Goal: Task Accomplishment & Management: Use online tool/utility

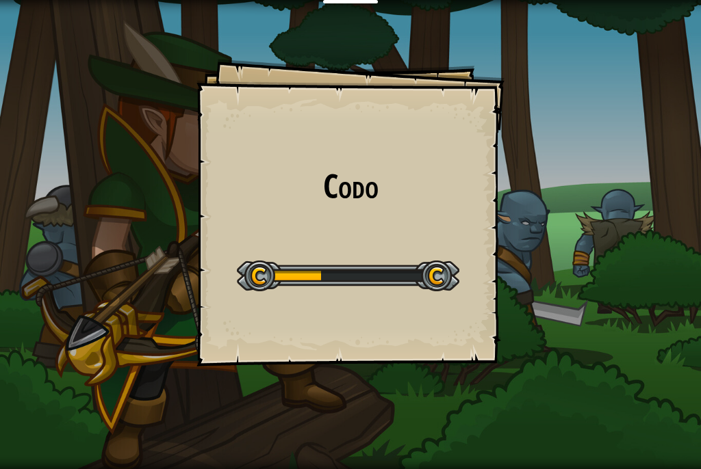
drag, startPoint x: 0, startPoint y: 0, endPoint x: 31, endPoint y: 81, distance: 87.0
click at [31, 81] on div "Codo Goals Start Level Error al cargar desde el servidor. Intenta refrescar la …" at bounding box center [350, 234] width 701 height 469
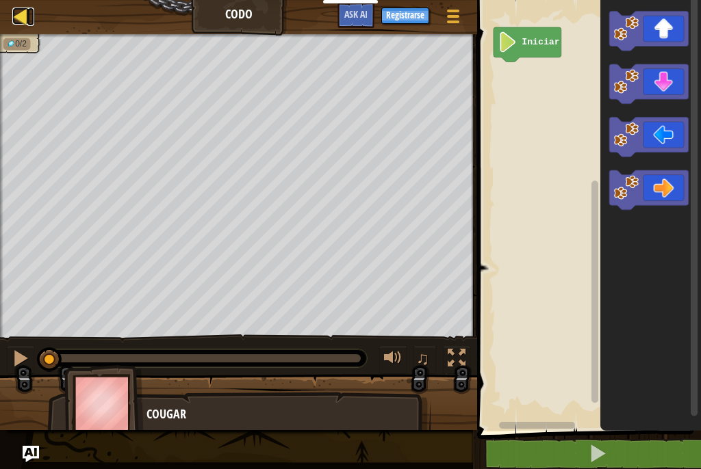
click at [17, 14] on div at bounding box center [20, 16] width 17 height 17
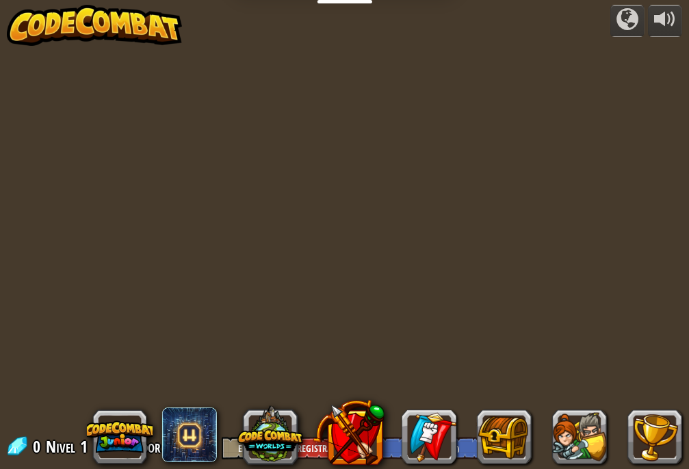
select select "es-ES"
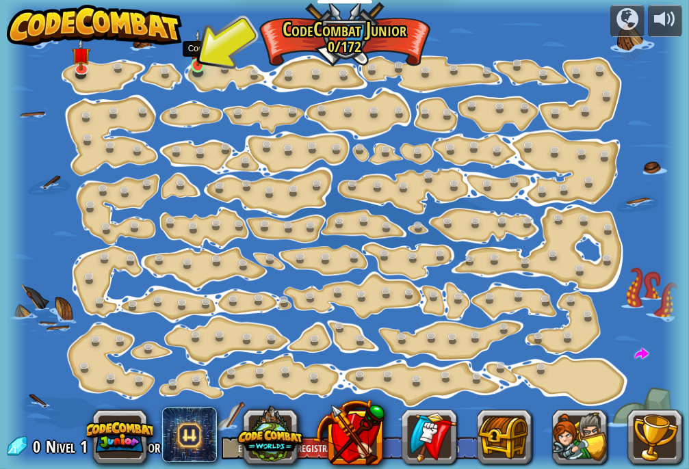
click at [190, 65] on img at bounding box center [198, 47] width 16 height 37
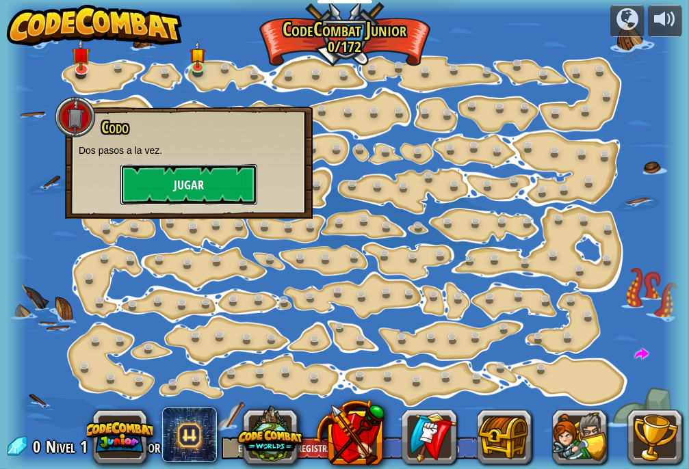
click at [206, 193] on button "Jugar" at bounding box center [188, 184] width 137 height 41
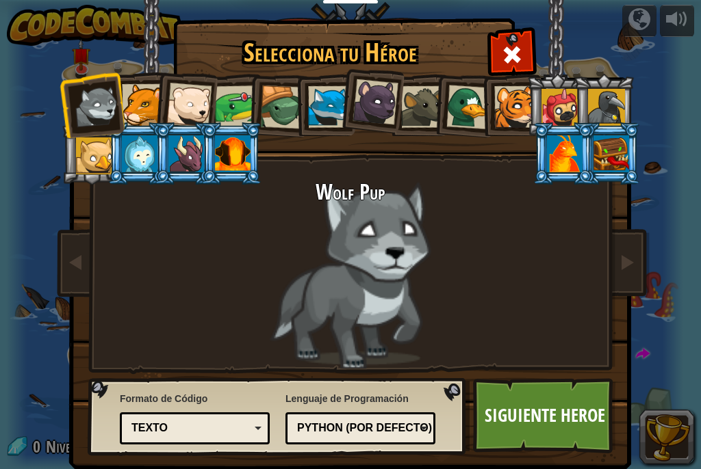
click at [216, 107] on div at bounding box center [236, 107] width 42 height 42
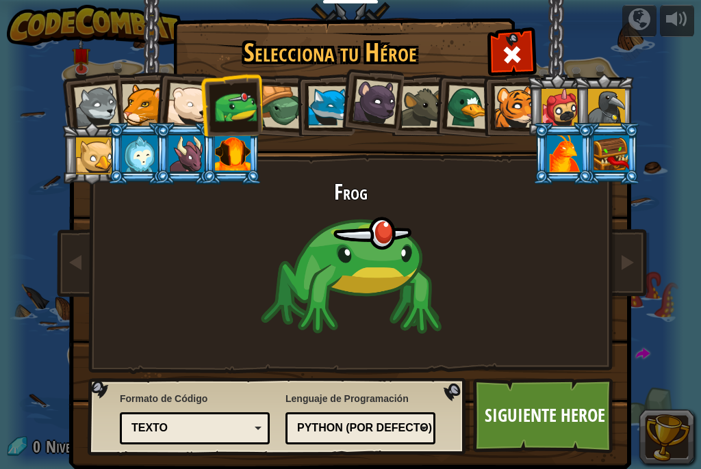
click at [608, 150] on div at bounding box center [611, 153] width 36 height 37
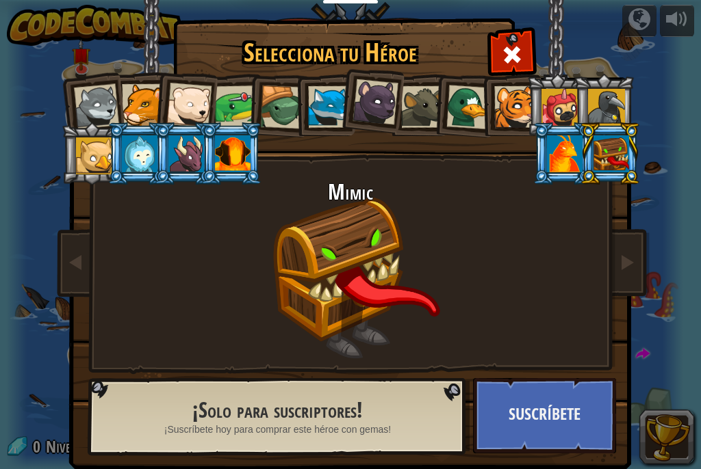
click at [446, 106] on div at bounding box center [468, 107] width 44 height 44
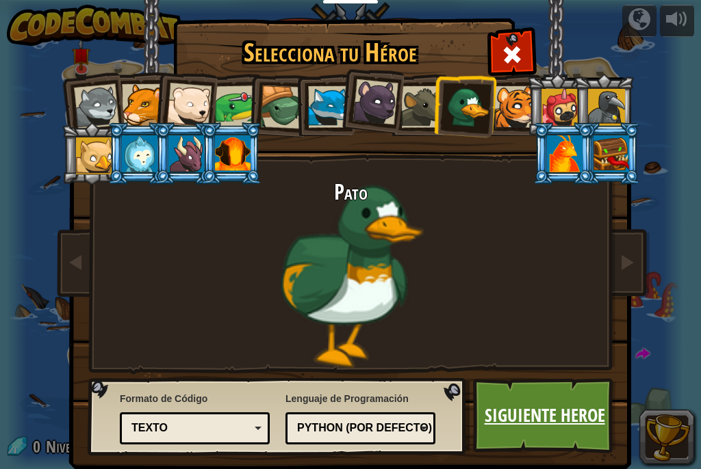
click at [503, 406] on link "Siguiente Heroe" at bounding box center [544, 415] width 143 height 75
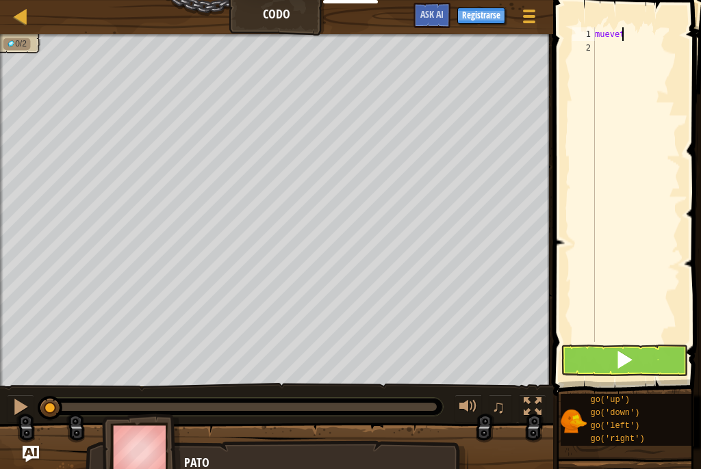
scroll to position [6, 1]
type textarea "muevete"
click at [665, 359] on button at bounding box center [623, 360] width 127 height 31
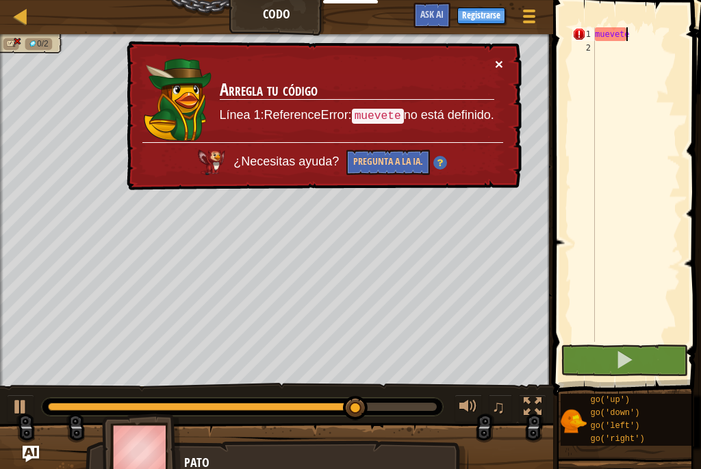
click at [501, 60] on button "×" at bounding box center [499, 64] width 8 height 14
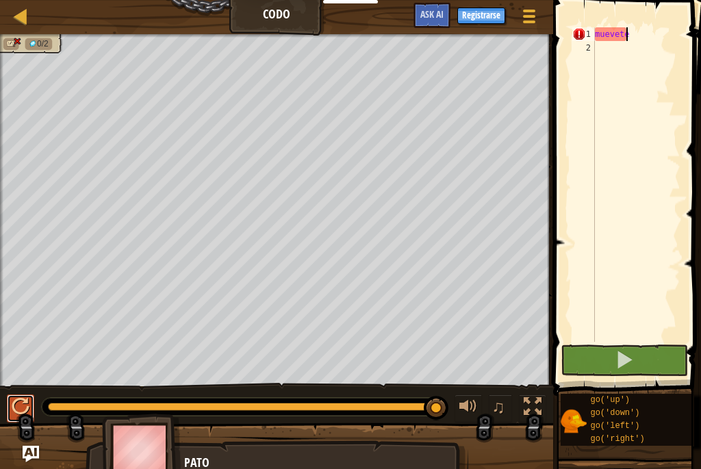
click at [22, 400] on div at bounding box center [21, 407] width 18 height 18
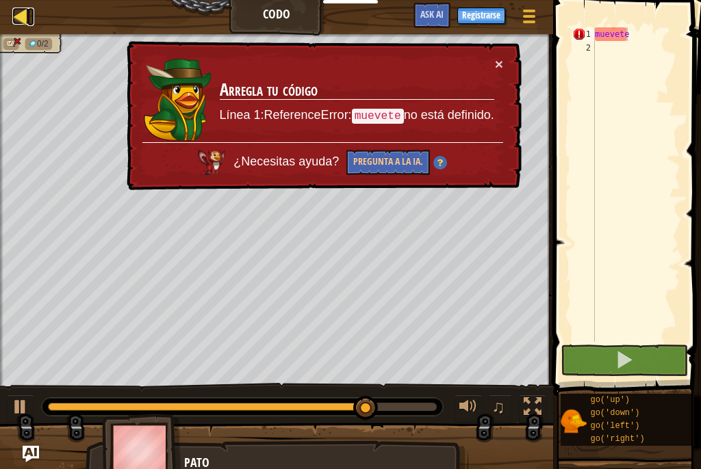
click at [23, 22] on div at bounding box center [20, 16] width 17 height 17
select select "es-ES"
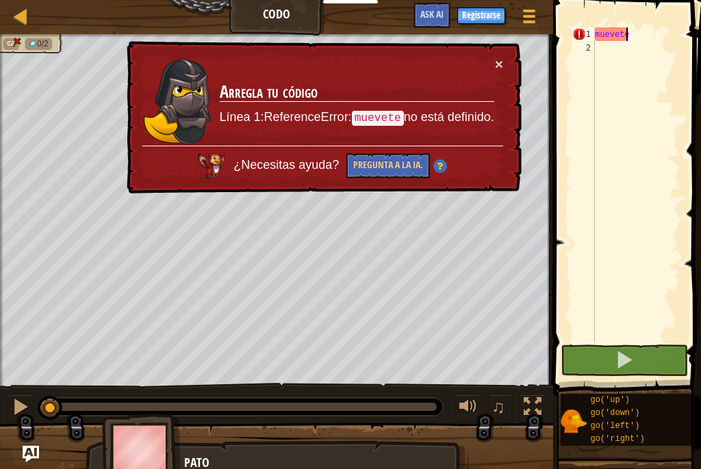
click at [646, 36] on div "muevete" at bounding box center [636, 198] width 88 height 342
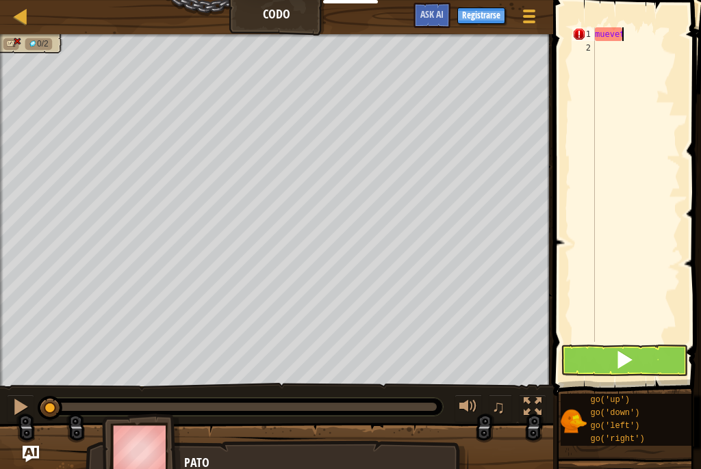
type textarea "m"
click at [612, 364] on button at bounding box center [623, 360] width 127 height 31
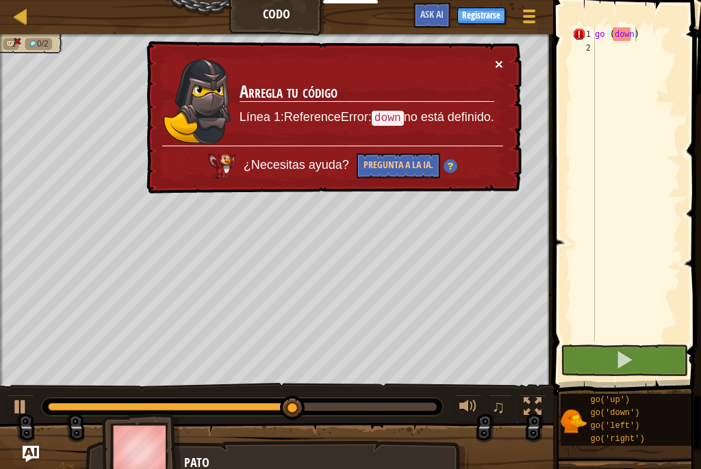
click at [499, 64] on button "×" at bounding box center [499, 64] width 8 height 14
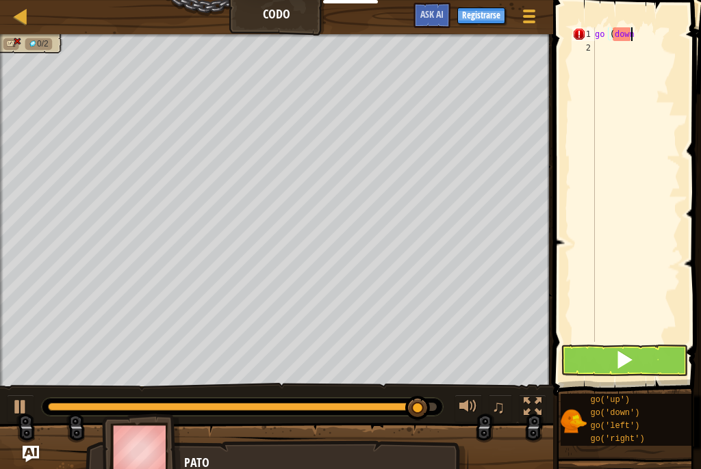
scroll to position [6, 2]
type textarea "g"
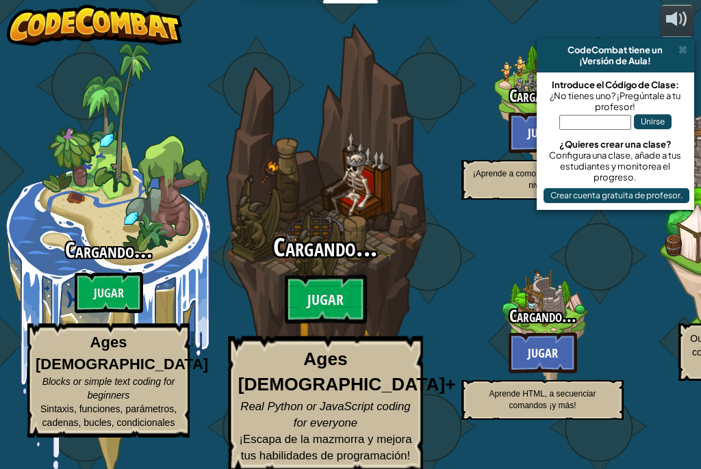
select select "es-ES"
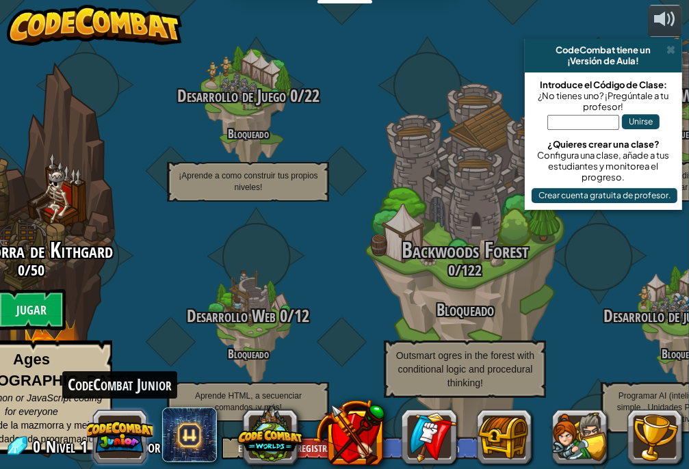
click at [129, 436] on button at bounding box center [120, 437] width 66 height 66
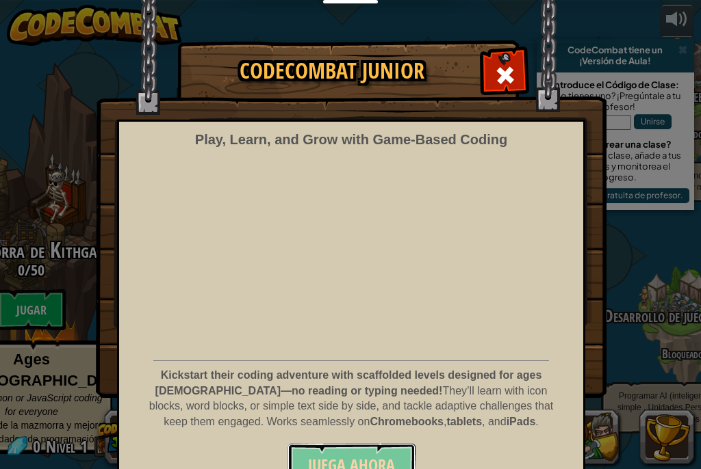
click at [326, 451] on button "Juega ahora" at bounding box center [351, 464] width 128 height 41
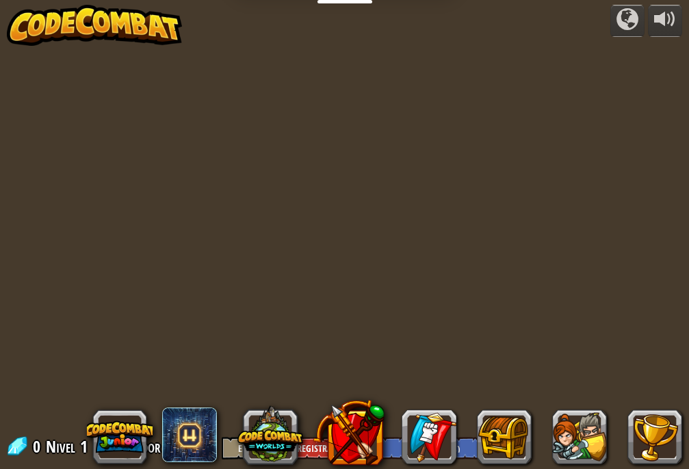
select select "es-ES"
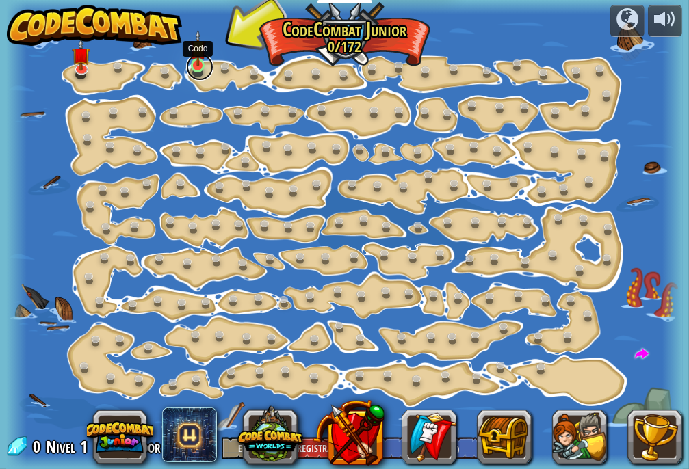
click at [195, 68] on link at bounding box center [199, 66] width 27 height 27
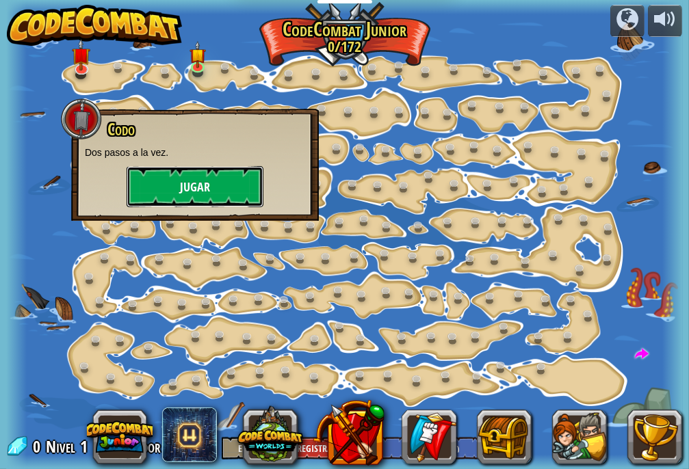
click at [222, 181] on button "Jugar" at bounding box center [195, 186] width 137 height 41
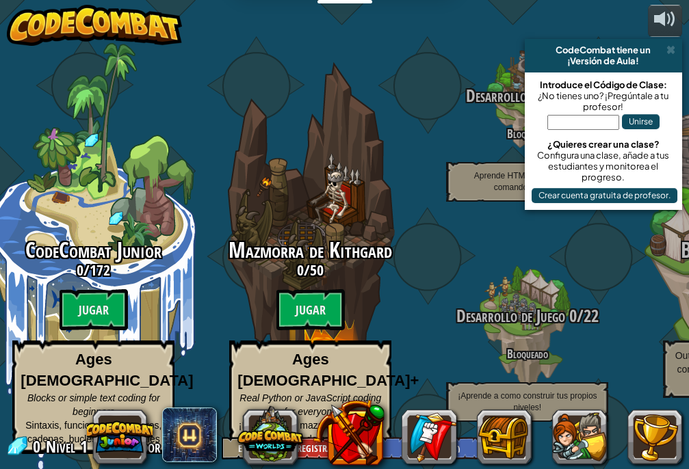
select select "es-ES"
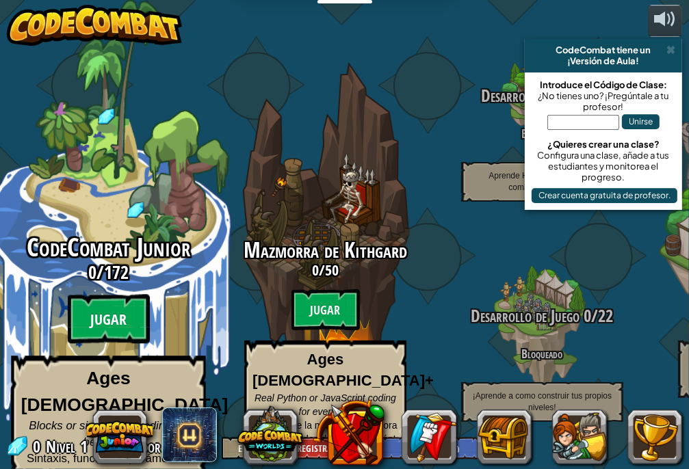
click at [96, 314] on btn "Jugar" at bounding box center [109, 319] width 82 height 49
select select "es-ES"
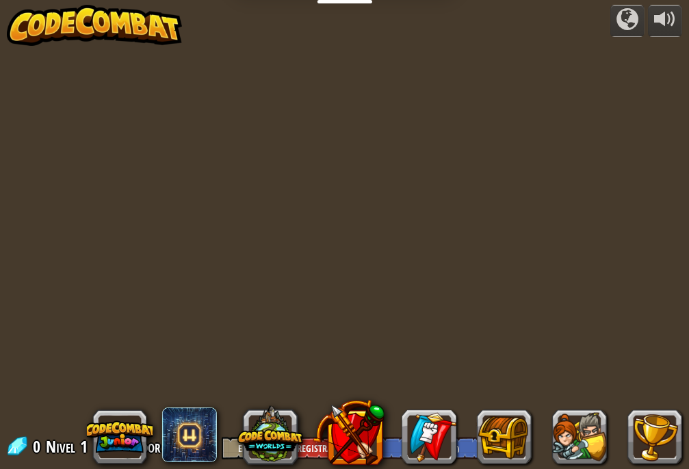
select select "es-ES"
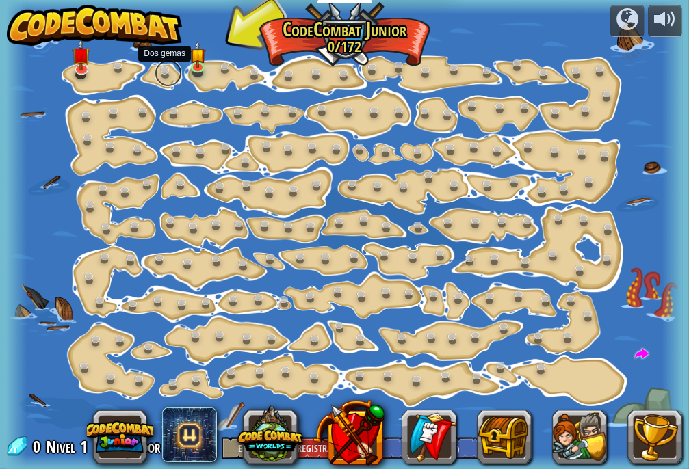
click at [159, 74] on link at bounding box center [168, 73] width 27 height 27
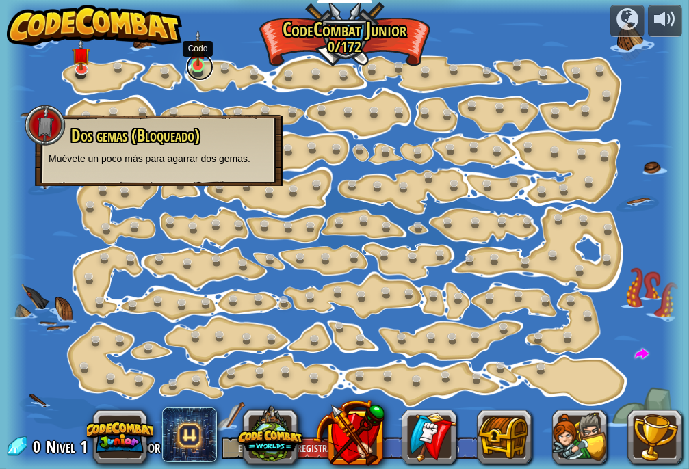
click at [192, 70] on link at bounding box center [199, 66] width 27 height 27
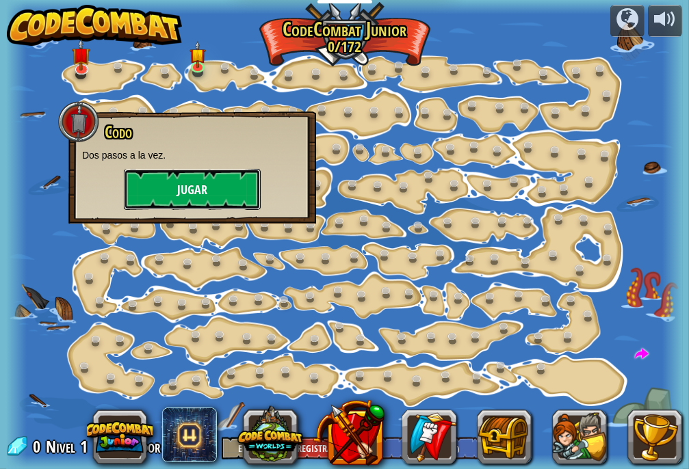
click at [204, 179] on button "Jugar" at bounding box center [192, 189] width 137 height 41
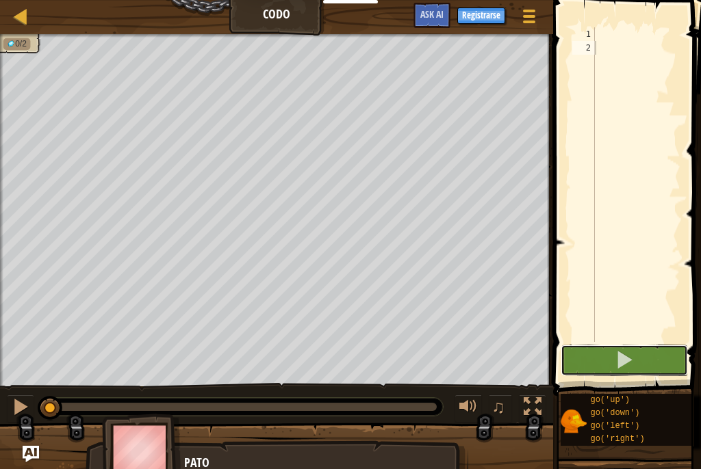
drag, startPoint x: 616, startPoint y: 363, endPoint x: 576, endPoint y: 339, distance: 46.7
click at [616, 363] on span at bounding box center [623, 359] width 19 height 19
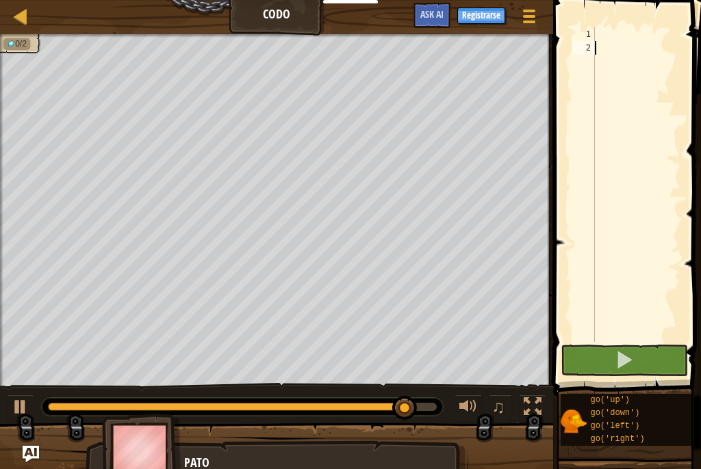
click at [614, 44] on div "1 2 ההההההההההההההההההההההההההההההההההההההההההההההההההההההההההההההההההההההההההה…" at bounding box center [625, 225] width 152 height 436
click at [525, 16] on span at bounding box center [528, 16] width 13 height 3
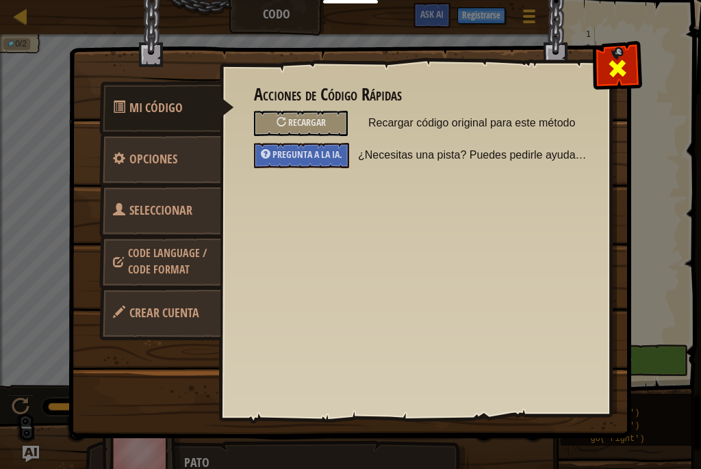
click at [622, 73] on span at bounding box center [617, 68] width 22 height 22
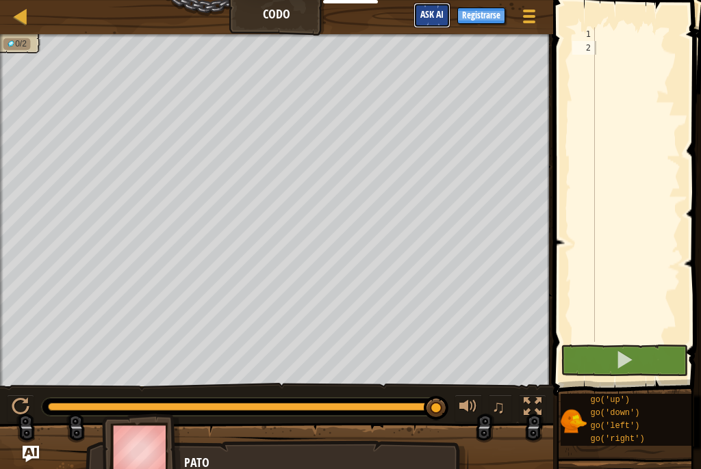
click at [434, 19] on span "Ask AI" at bounding box center [431, 14] width 23 height 13
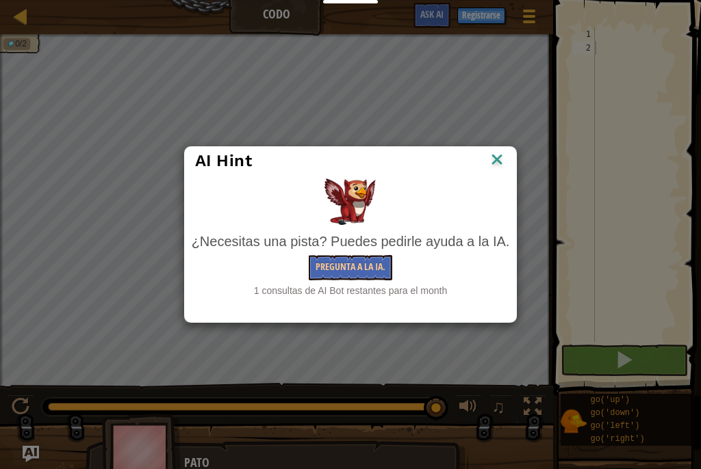
click at [488, 49] on div "AI Hint ¿Necesitas una pista? Puedes pedirle ayuda a la IA. Pregunta a la IA. 1…" at bounding box center [350, 234] width 701 height 469
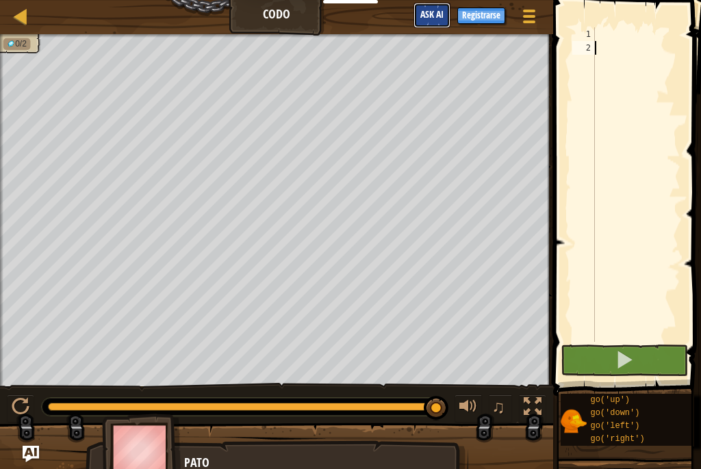
click at [435, 18] on span "Ask AI" at bounding box center [431, 14] width 23 height 13
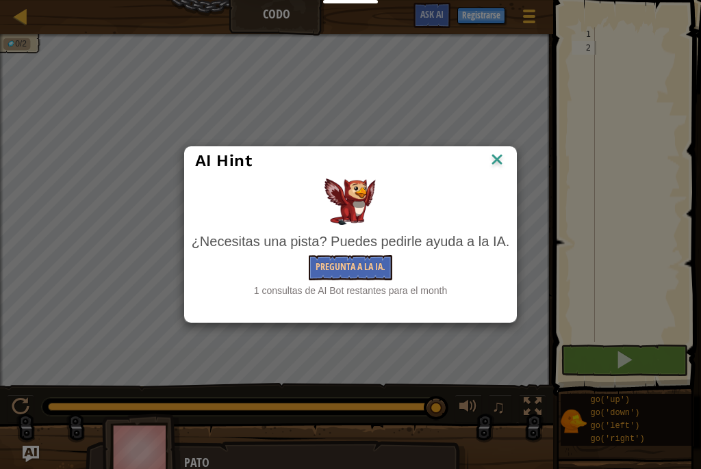
click at [503, 155] on img at bounding box center [497, 160] width 18 height 21
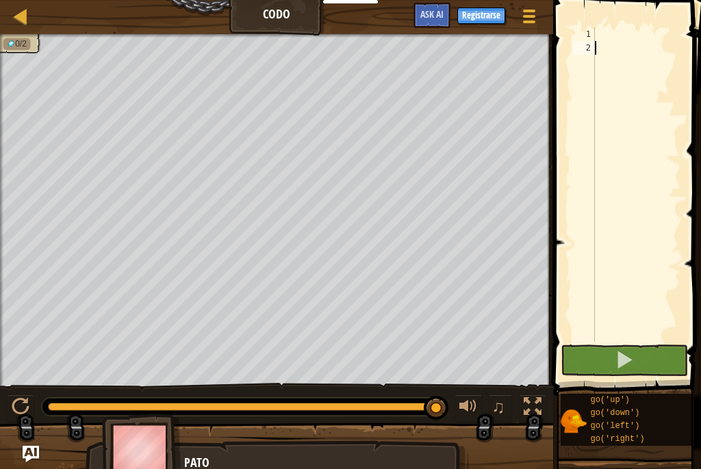
drag, startPoint x: 586, startPoint y: 165, endPoint x: 584, endPoint y: 157, distance: 8.5
click at [587, 38] on div "1" at bounding box center [583, 34] width 23 height 14
click at [589, 23] on span at bounding box center [628, 178] width 159 height 436
click at [19, 15] on div at bounding box center [20, 16] width 17 height 17
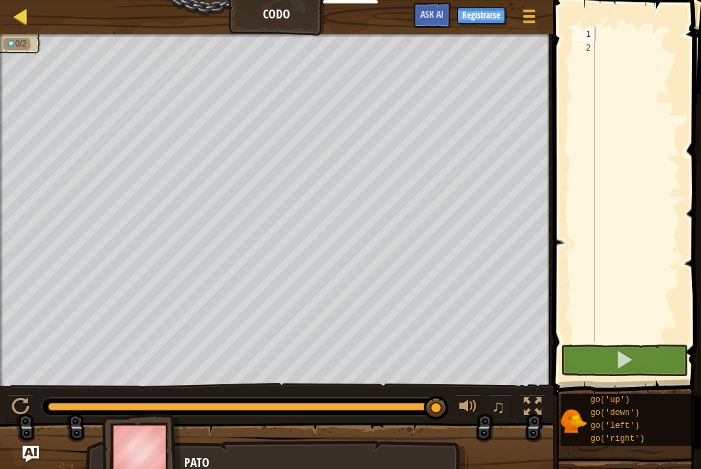
select select "es-ES"
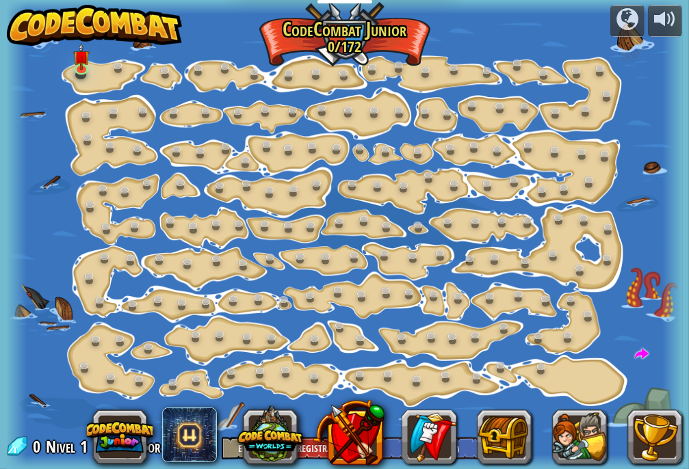
select select "es-ES"
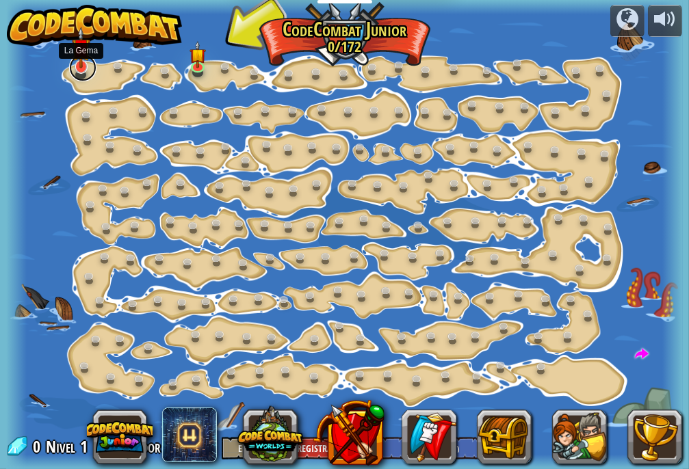
click at [78, 73] on link at bounding box center [82, 67] width 27 height 27
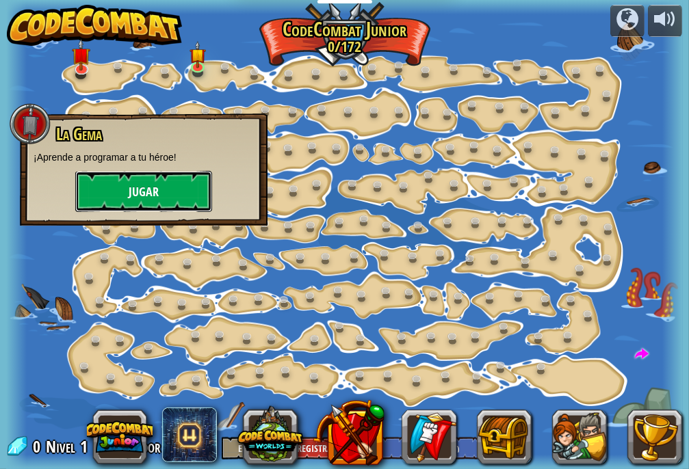
click at [105, 202] on button "Jugar" at bounding box center [143, 191] width 137 height 41
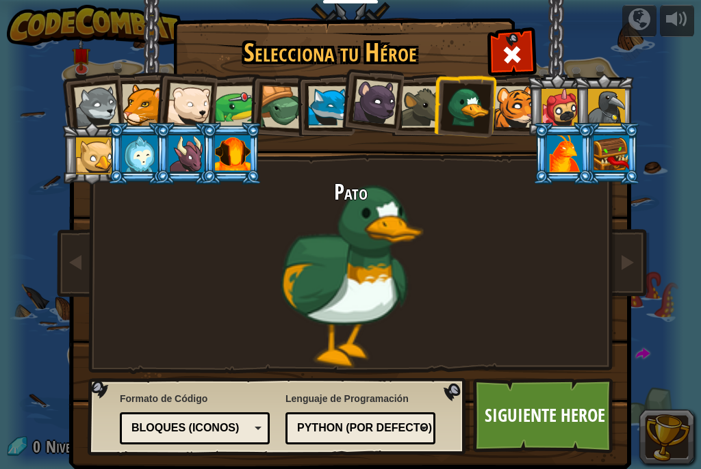
click at [185, 94] on div at bounding box center [188, 105] width 45 height 45
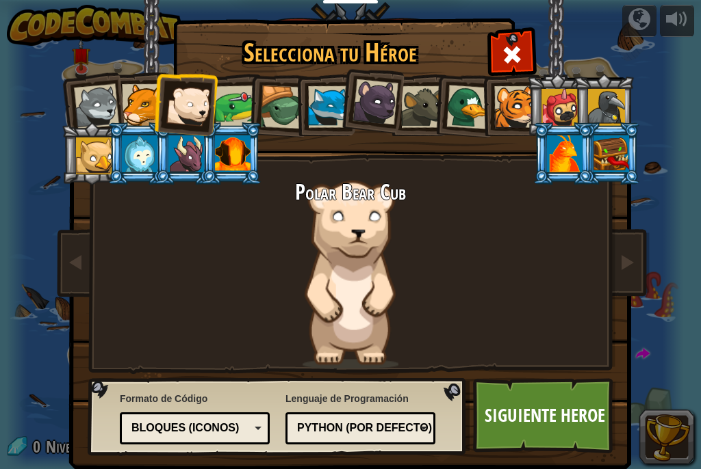
click at [138, 99] on div at bounding box center [143, 105] width 42 height 42
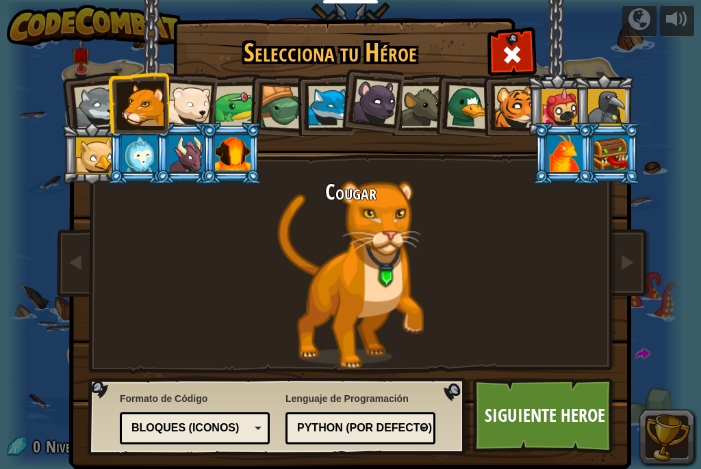
click at [374, 228] on div "Cougar" at bounding box center [350, 275] width 513 height 188
click at [173, 431] on div "Bloques (iconos)" at bounding box center [190, 429] width 118 height 16
click at [512, 400] on link "Siguiente Heroe" at bounding box center [544, 415] width 143 height 75
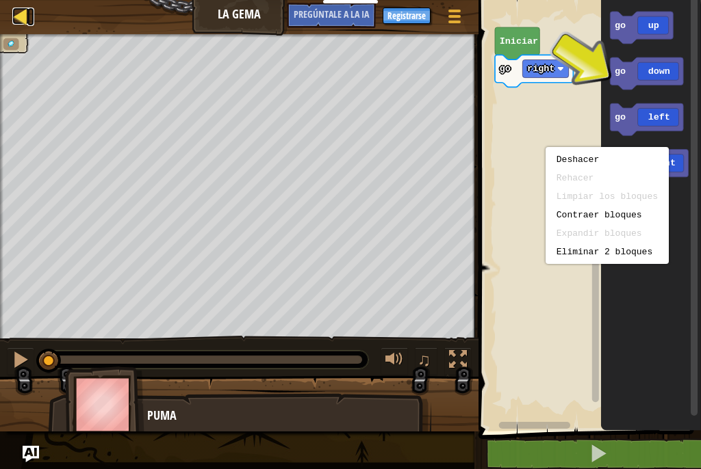
click at [18, 20] on div at bounding box center [20, 16] width 17 height 17
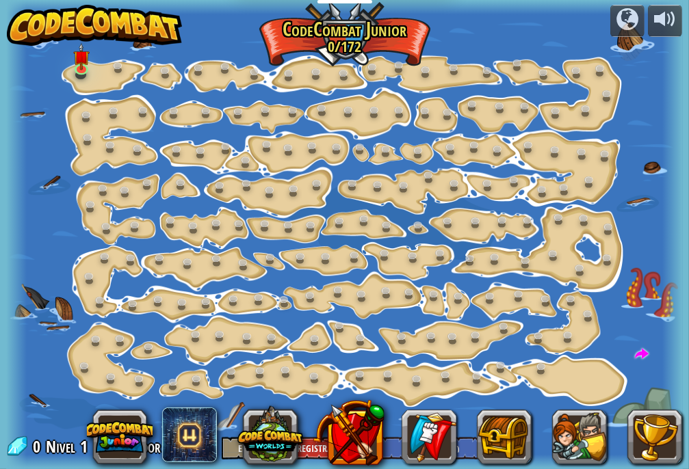
select select "es-ES"
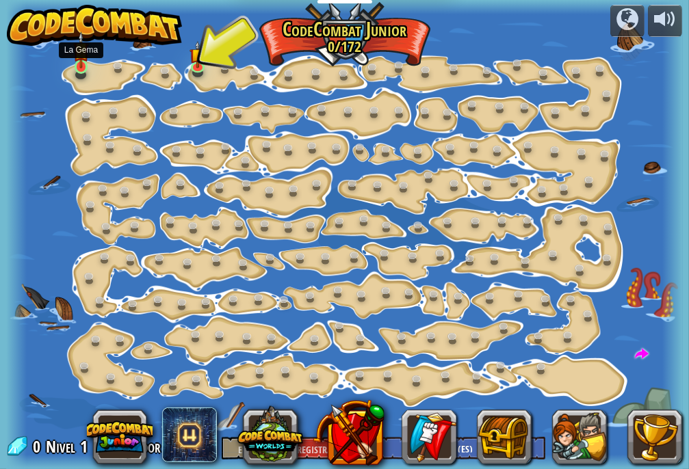
click at [85, 64] on img at bounding box center [81, 49] width 16 height 37
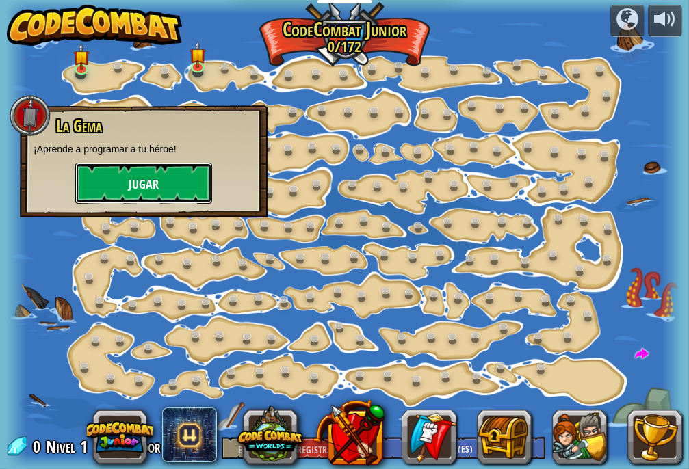
click at [137, 189] on font "Jugar" at bounding box center [144, 184] width 30 height 17
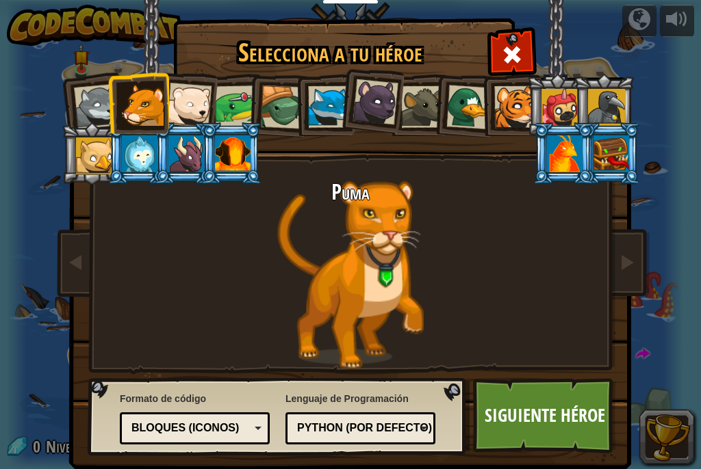
click at [216, 125] on li at bounding box center [231, 153] width 62 height 62
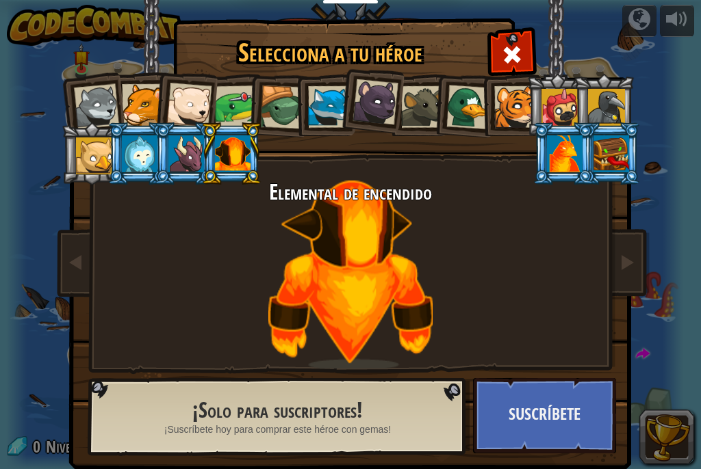
click at [227, 105] on div at bounding box center [236, 107] width 42 height 42
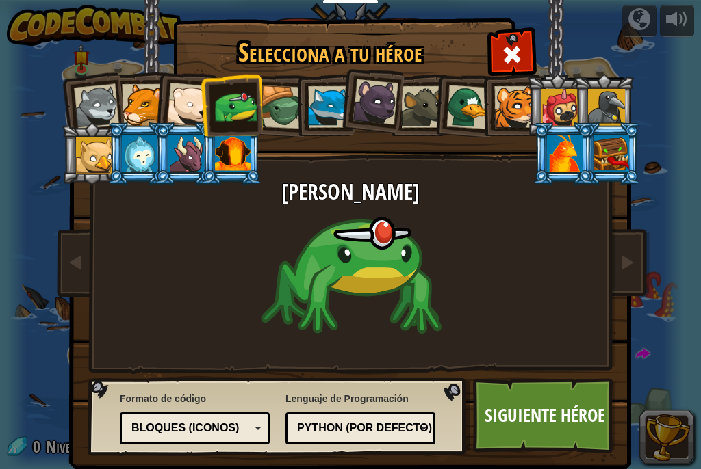
click at [413, 115] on div at bounding box center [422, 107] width 42 height 42
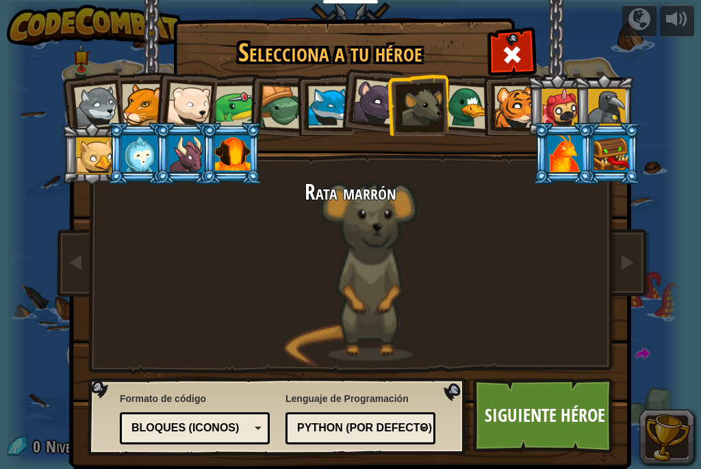
click at [225, 109] on div at bounding box center [236, 107] width 42 height 42
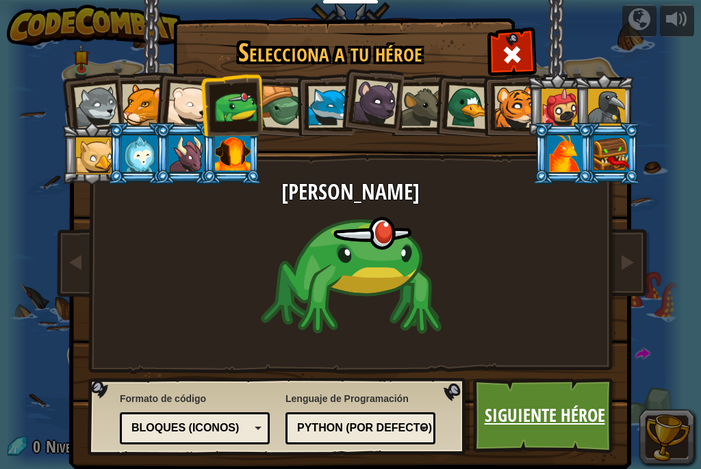
click at [525, 403] on font "Siguiente héroe" at bounding box center [544, 415] width 120 height 25
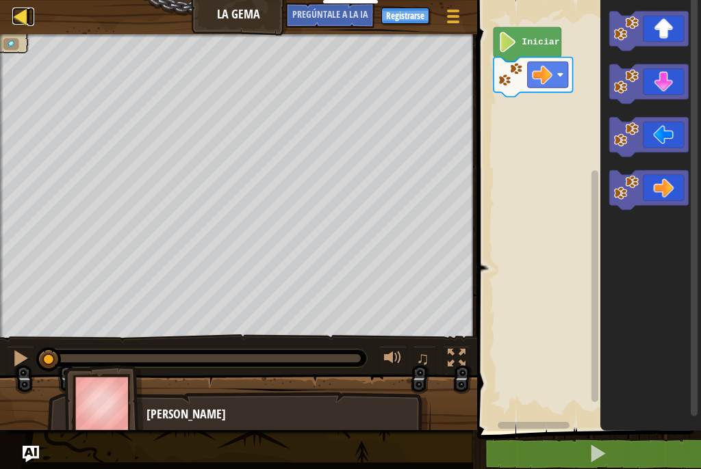
click at [21, 12] on div at bounding box center [20, 16] width 17 height 17
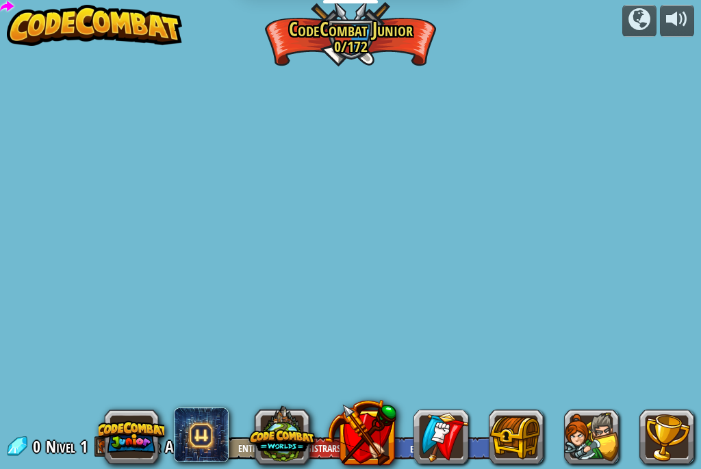
select select "es-ES"
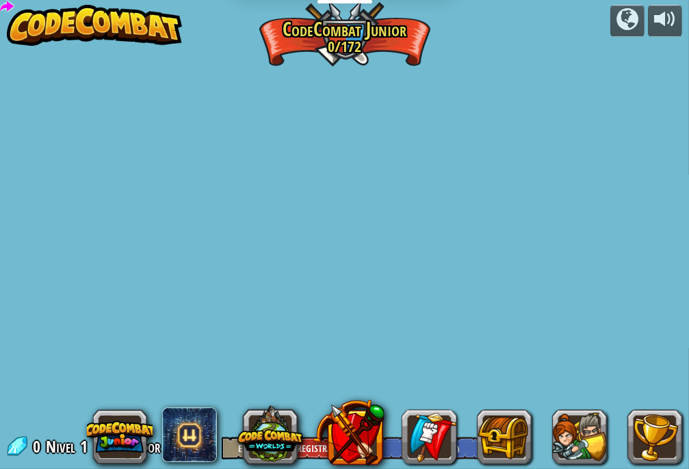
select select "es-ES"
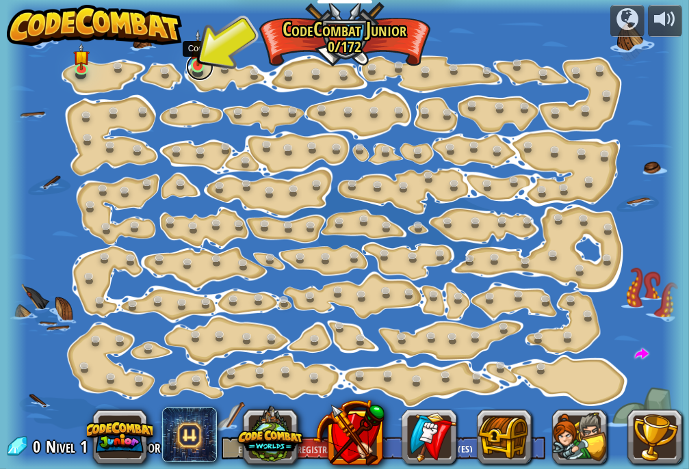
click at [192, 68] on link at bounding box center [199, 66] width 27 height 27
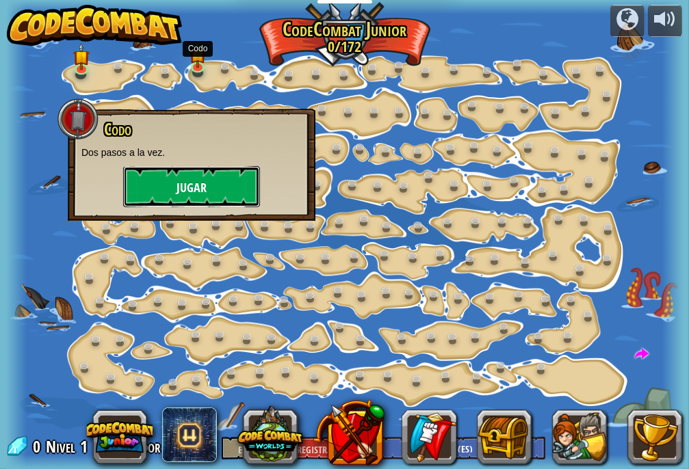
click at [197, 185] on font "Jugar" at bounding box center [191, 188] width 30 height 17
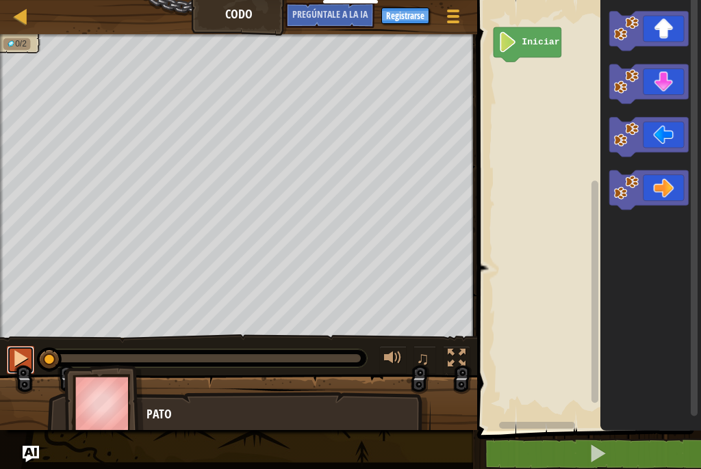
click at [21, 365] on div at bounding box center [21, 359] width 18 height 18
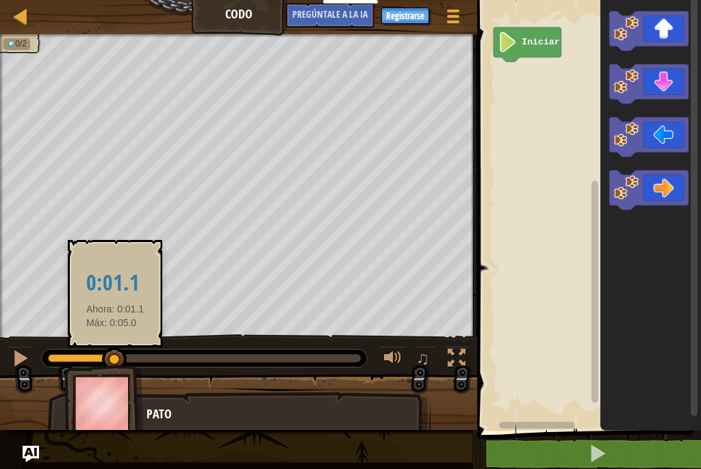
drag, startPoint x: 53, startPoint y: 358, endPoint x: 115, endPoint y: 365, distance: 61.9
click at [115, 365] on div at bounding box center [114, 360] width 25 height 25
drag, startPoint x: 114, startPoint y: 362, endPoint x: 57, endPoint y: 359, distance: 56.8
click at [100, 359] on div at bounding box center [112, 360] width 25 height 25
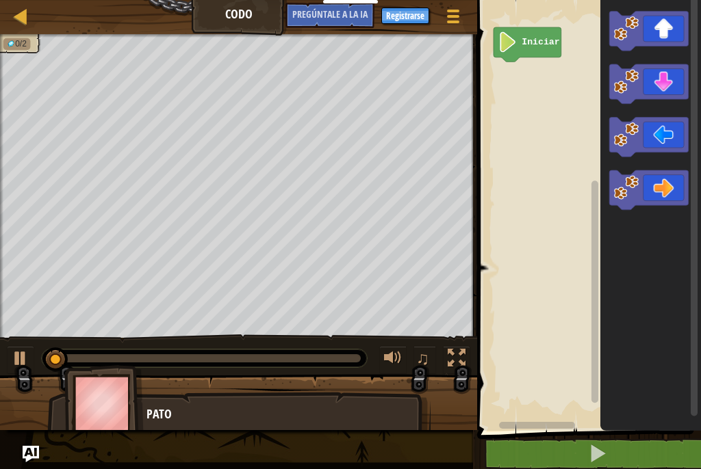
click at [19, 29] on div "Mapa Codo Menú del Juego Registrarse Pregúntale a la IA" at bounding box center [238, 17] width 477 height 34
click at [23, 14] on div at bounding box center [20, 16] width 17 height 17
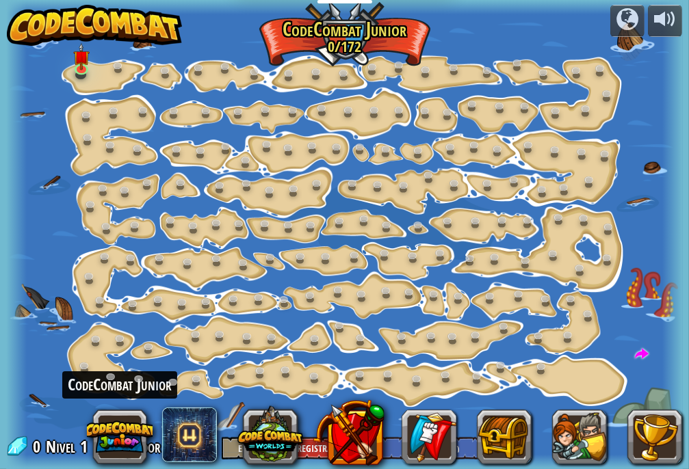
select select "es-ES"
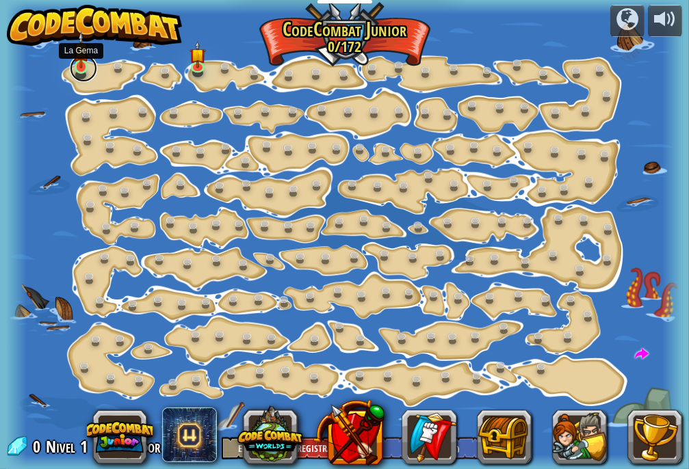
click at [70, 70] on link at bounding box center [83, 68] width 27 height 27
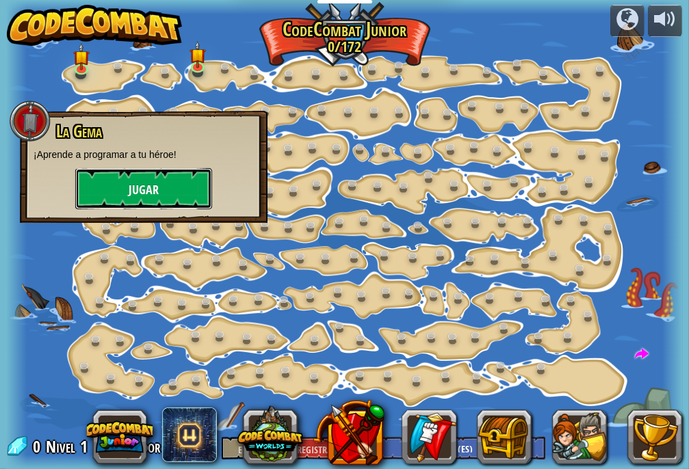
click at [117, 187] on button "Jugar" at bounding box center [143, 188] width 137 height 41
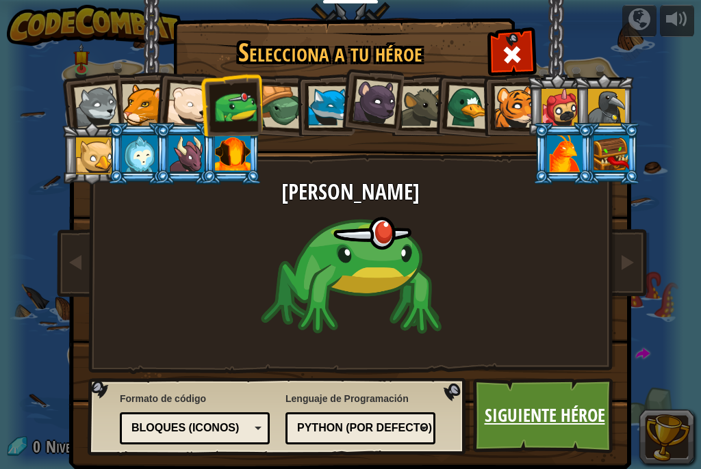
click at [525, 417] on font "Siguiente héroe" at bounding box center [544, 415] width 120 height 25
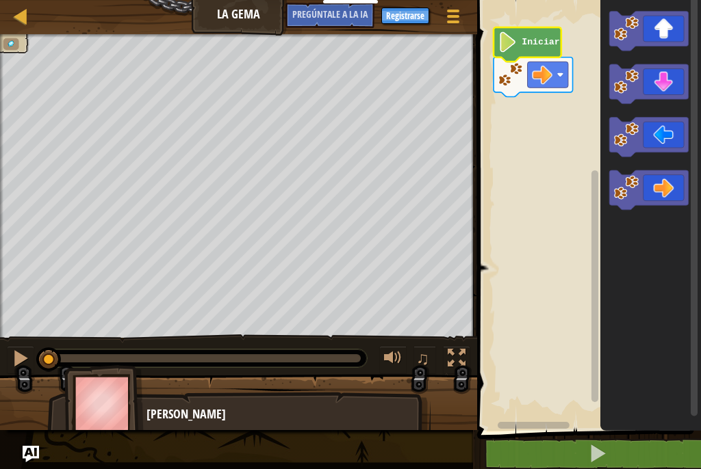
click at [527, 44] on text "Iniciar" at bounding box center [540, 42] width 38 height 10
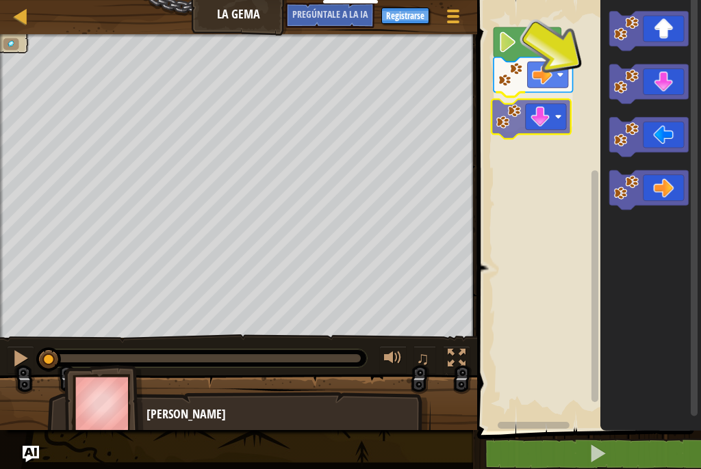
click at [523, 124] on div "Iniciar" at bounding box center [587, 212] width 228 height 438
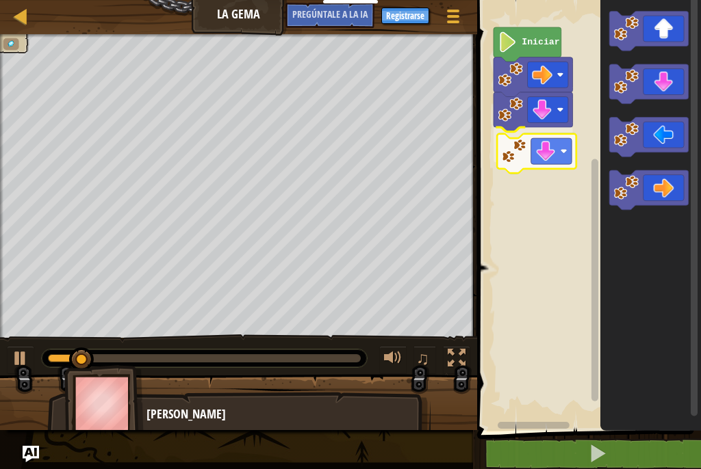
click at [523, 145] on div "Iniciar" at bounding box center [587, 212] width 228 height 438
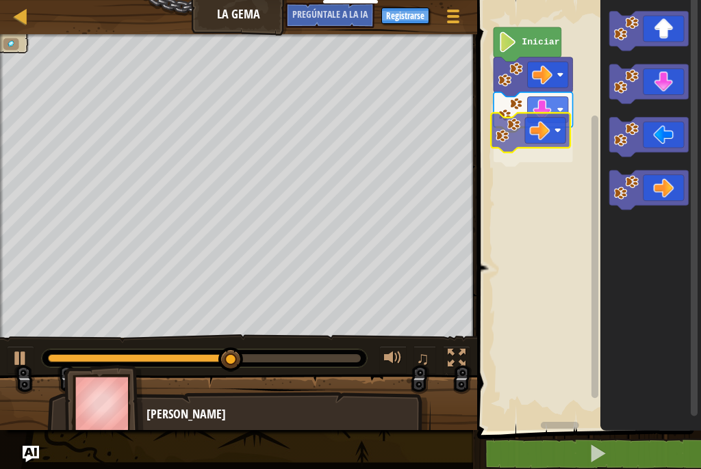
click at [534, 147] on div "Iniciar" at bounding box center [587, 212] width 228 height 438
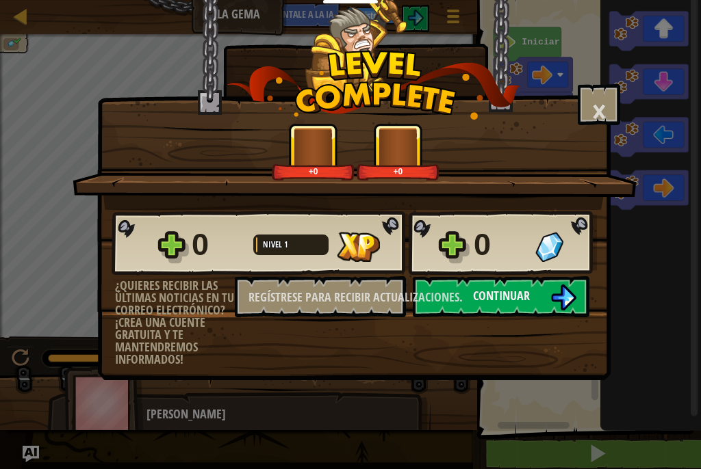
drag, startPoint x: 636, startPoint y: 185, endPoint x: 584, endPoint y: 203, distance: 55.6
click at [584, 203] on div "× Punto este nivel: +0 +0 Estrías reticuladas... 0 Nivel 1 0 ¿Quieres recibir l…" at bounding box center [350, 234] width 701 height 469
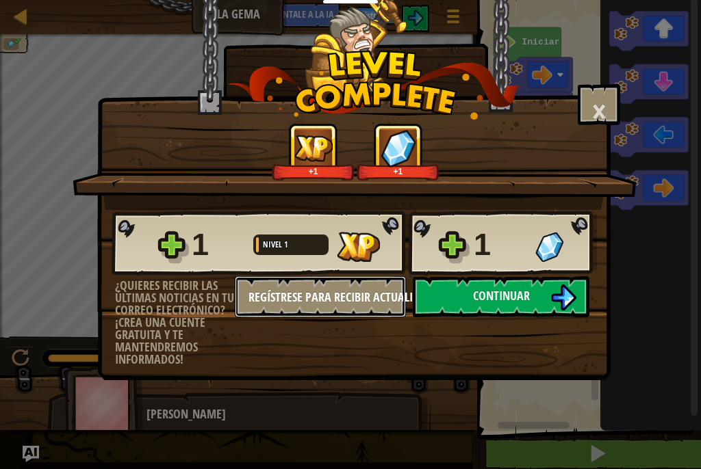
click at [450, 300] on div "1 Nivel 1 1 ¿Quieres recibir las últimas noticias en tu correo electrónico? ¡Cr…" at bounding box center [354, 288] width 512 height 156
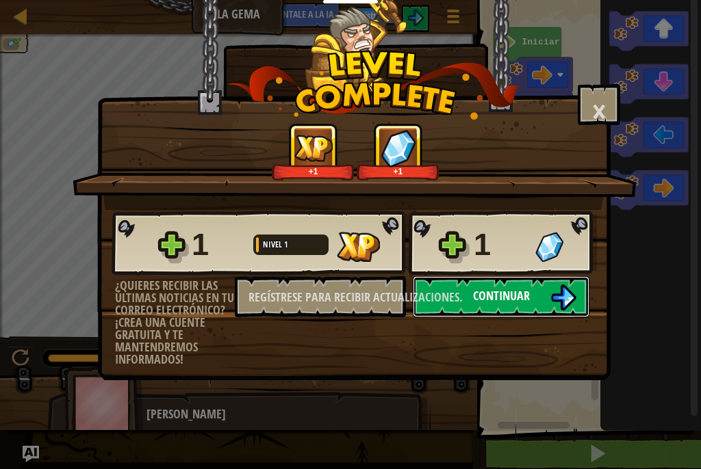
click at [497, 299] on font "Continuar" at bounding box center [501, 295] width 57 height 17
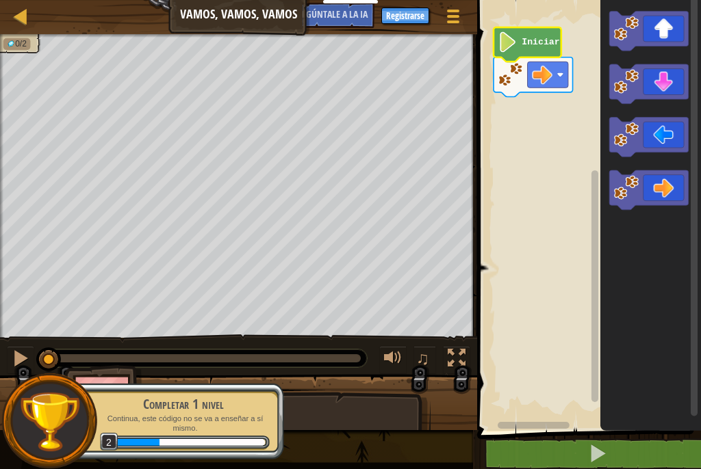
click at [538, 45] on text "Iniciar" at bounding box center [540, 42] width 38 height 10
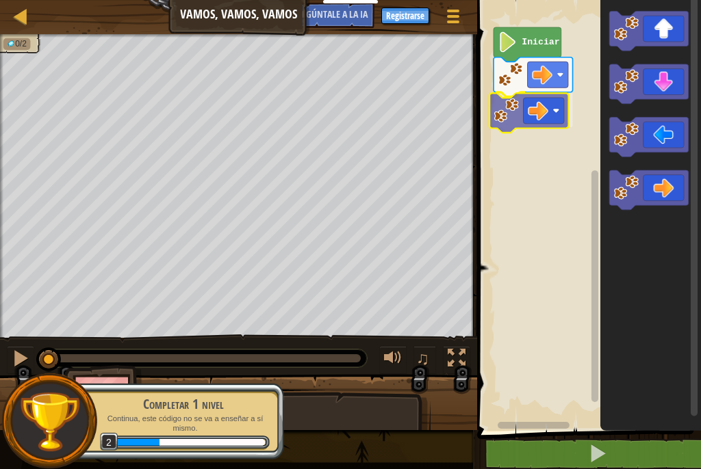
click at [529, 113] on div "Iniciar" at bounding box center [587, 212] width 228 height 438
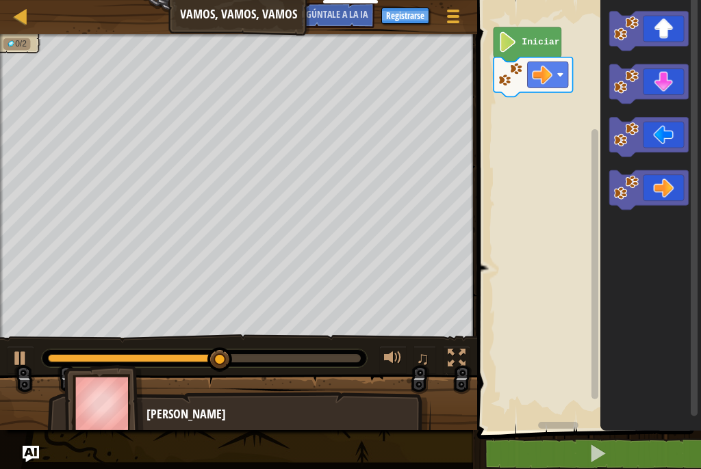
click at [585, 173] on div "Iniciar" at bounding box center [587, 212] width 228 height 438
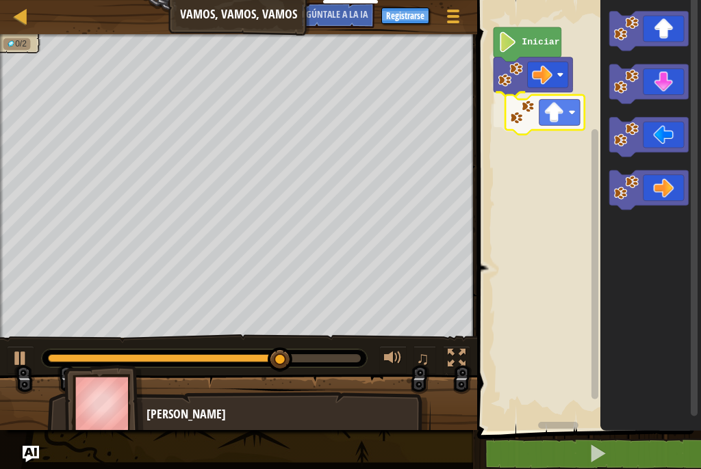
click at [529, 111] on div "Iniciar" at bounding box center [587, 212] width 228 height 438
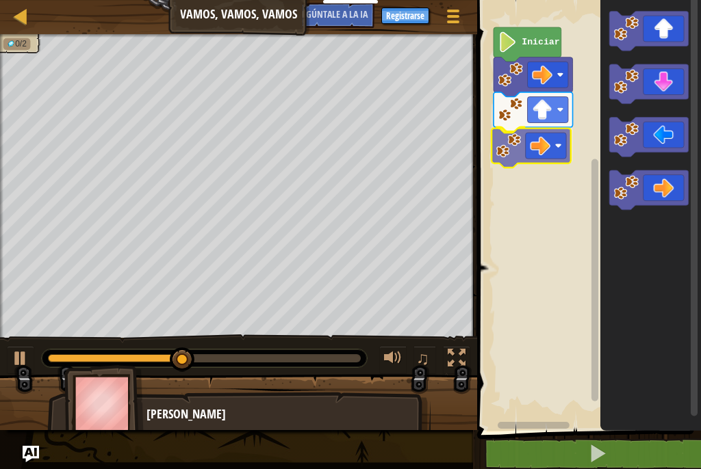
click at [544, 160] on div "Iniciar" at bounding box center [587, 212] width 228 height 438
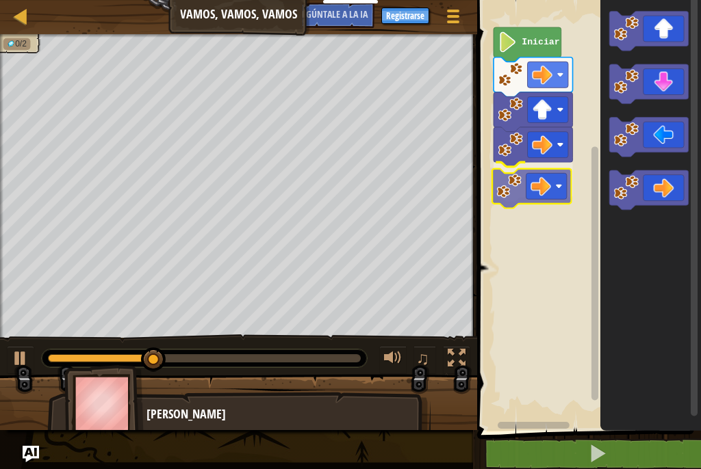
click at [549, 181] on div "Iniciar" at bounding box center [587, 212] width 228 height 438
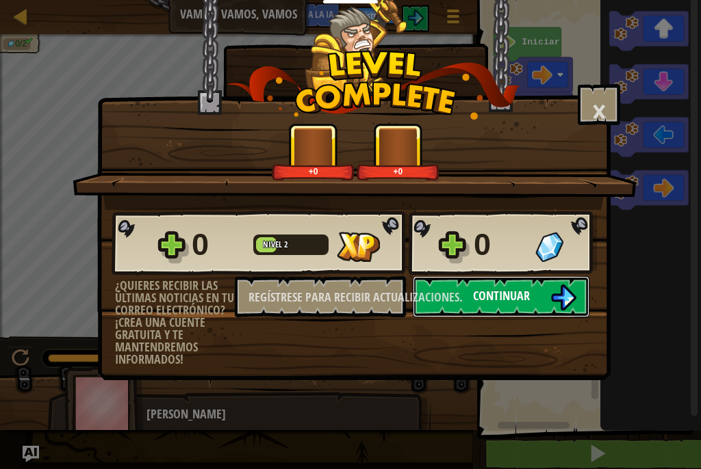
drag, startPoint x: 474, startPoint y: 298, endPoint x: 478, endPoint y: 291, distance: 7.4
click at [478, 291] on font "Continuar" at bounding box center [501, 295] width 57 height 17
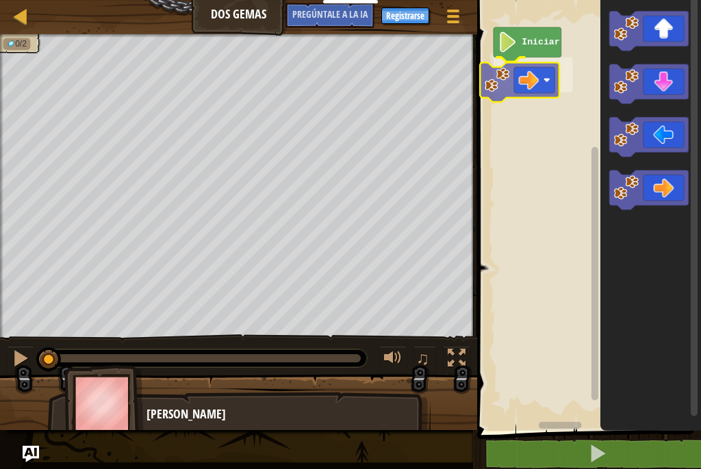
click at [528, 77] on div "Iniciar" at bounding box center [587, 212] width 228 height 438
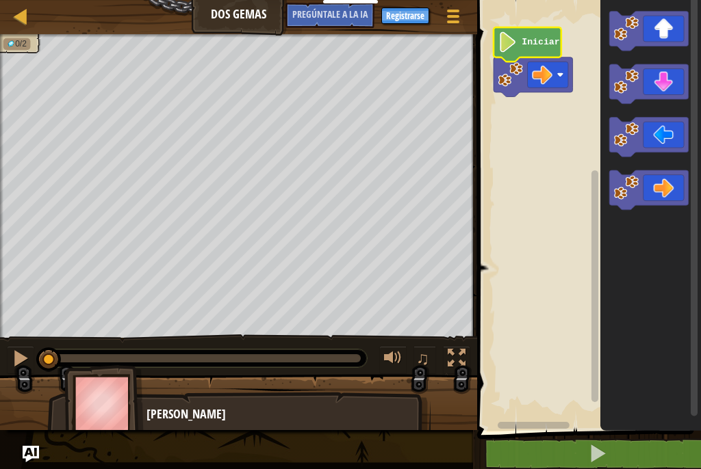
click at [524, 31] on icon "Espacio de trabajo de Blockly" at bounding box center [527, 44] width 68 height 34
click at [558, 71] on rect "Espacio de trabajo de Blockly" at bounding box center [547, 75] width 40 height 26
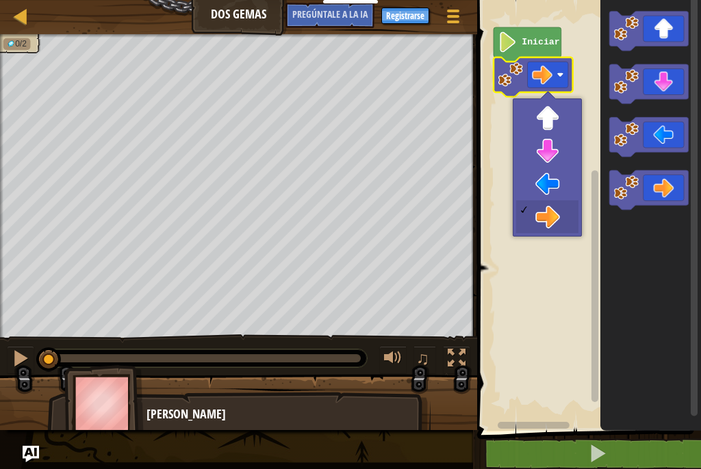
click at [579, 42] on rect "Espacio de trabajo de Blockly" at bounding box center [587, 212] width 228 height 438
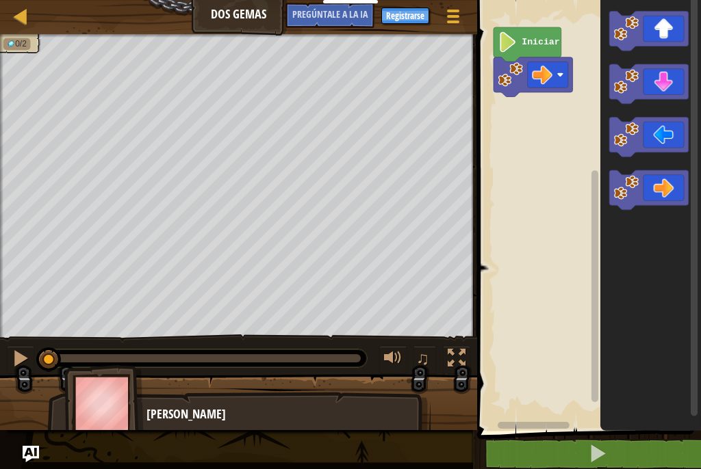
click at [516, 103] on rect "Espacio de trabajo de Blockly" at bounding box center [587, 212] width 228 height 438
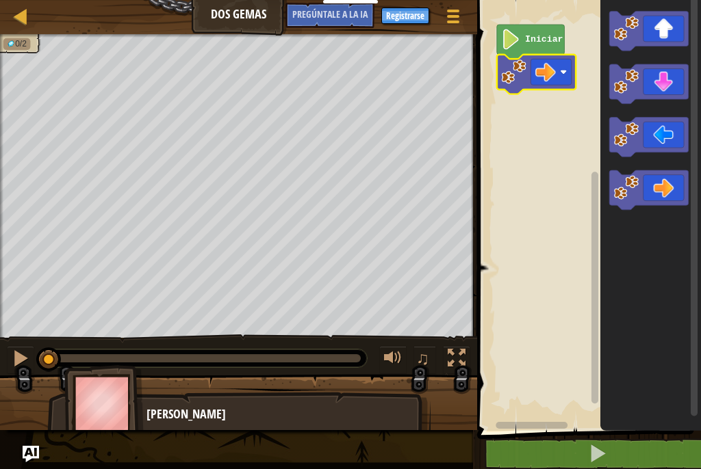
click at [509, 40] on image "Espacio de trabajo de Blockly" at bounding box center [510, 39] width 19 height 21
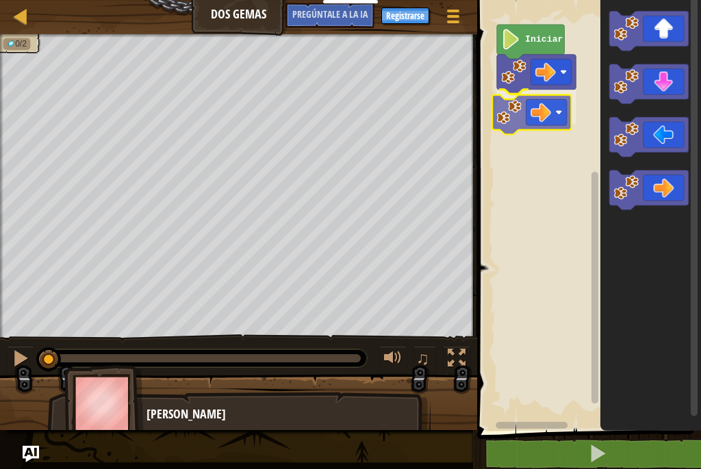
click at [535, 105] on div "Iniciar" at bounding box center [587, 212] width 228 height 438
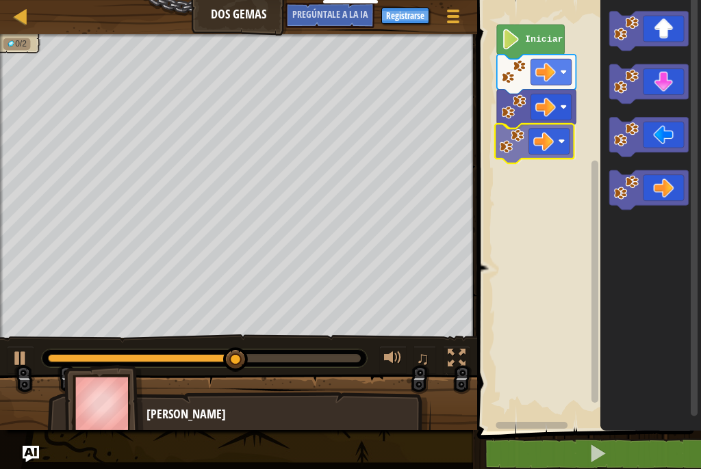
click at [539, 153] on div "Iniciar" at bounding box center [587, 212] width 228 height 438
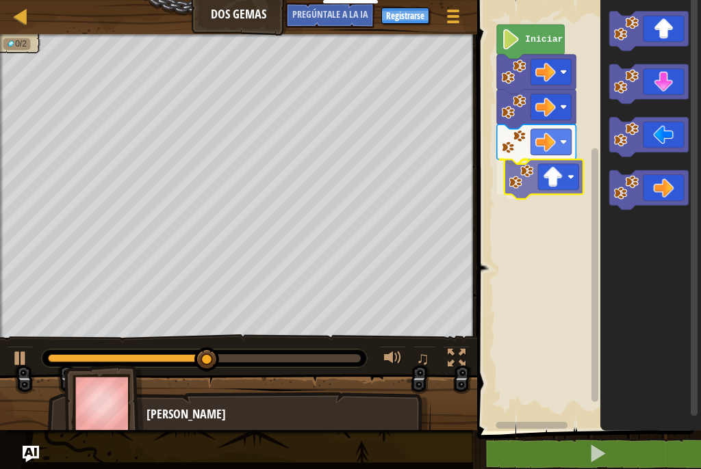
click at [553, 181] on div "Iniciar" at bounding box center [587, 212] width 228 height 438
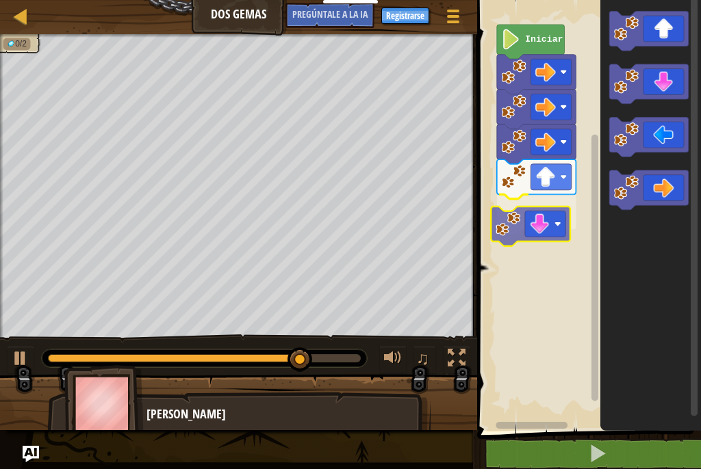
click at [538, 231] on div "Iniciar" at bounding box center [587, 212] width 228 height 438
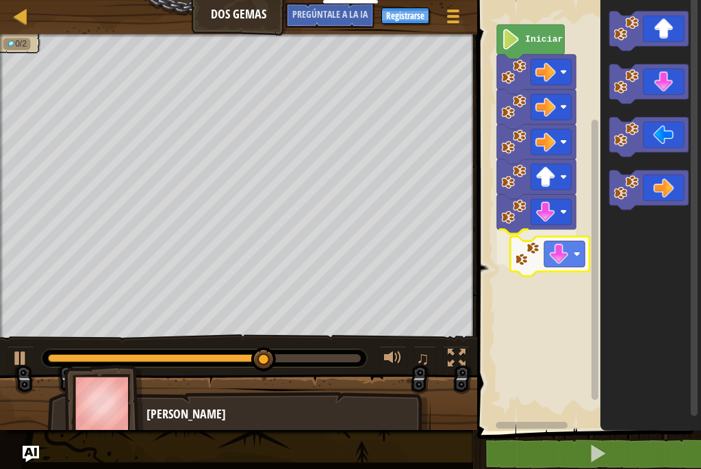
click at [551, 255] on div "Iniciar" at bounding box center [587, 212] width 228 height 438
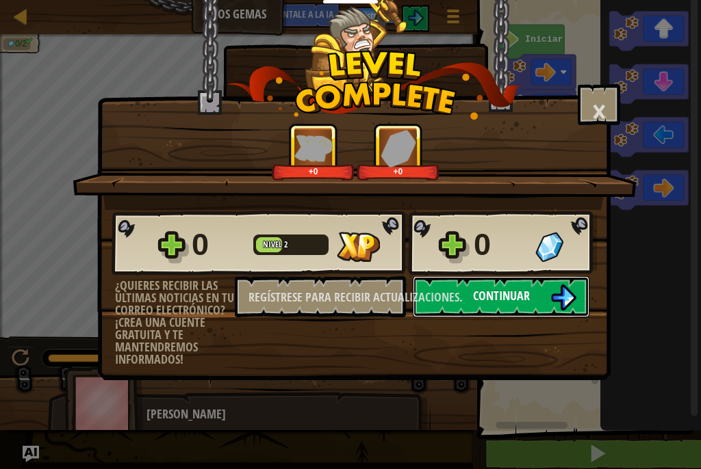
click at [497, 300] on font "Continuar" at bounding box center [501, 295] width 57 height 17
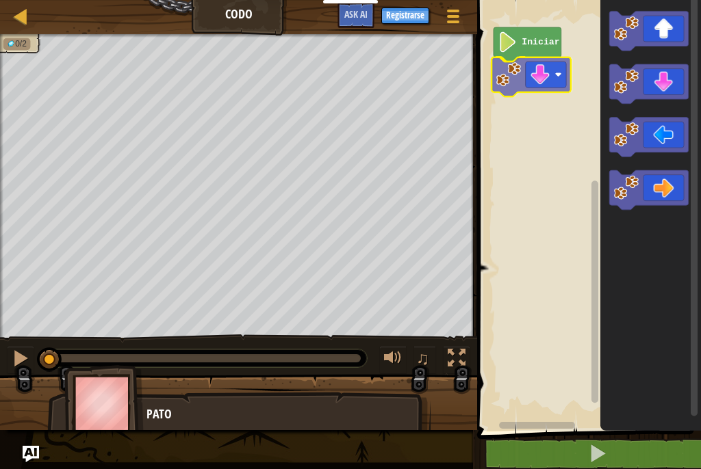
click at [512, 78] on div "Iniciar" at bounding box center [587, 212] width 228 height 438
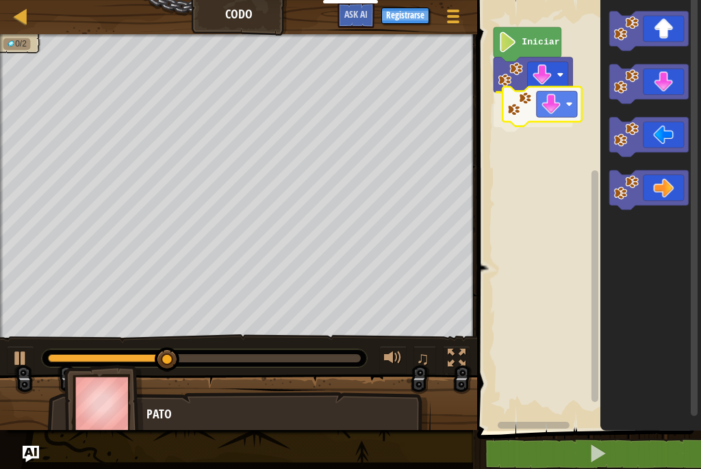
click at [556, 94] on div "Iniciar" at bounding box center [587, 212] width 228 height 438
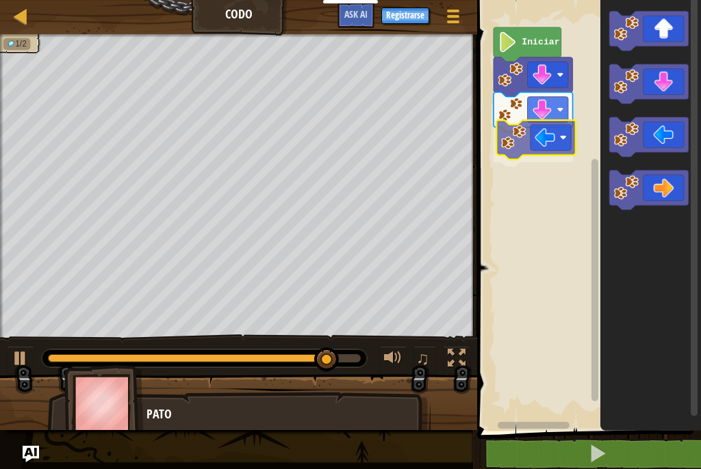
click at [545, 140] on div "Iniciar" at bounding box center [587, 212] width 228 height 438
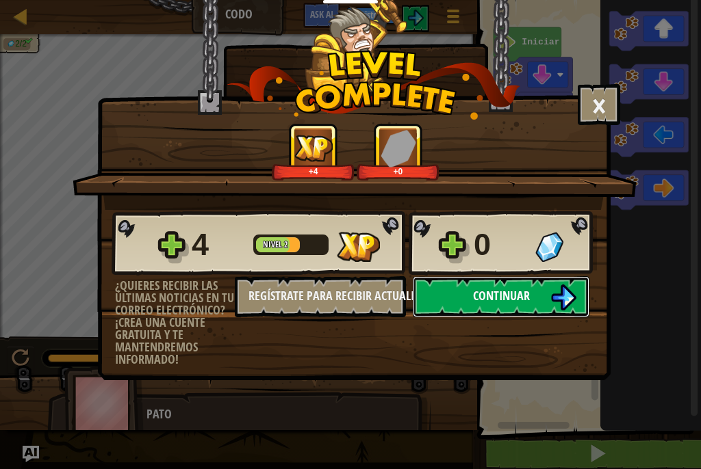
click at [496, 304] on button "Continuar" at bounding box center [501, 296] width 176 height 41
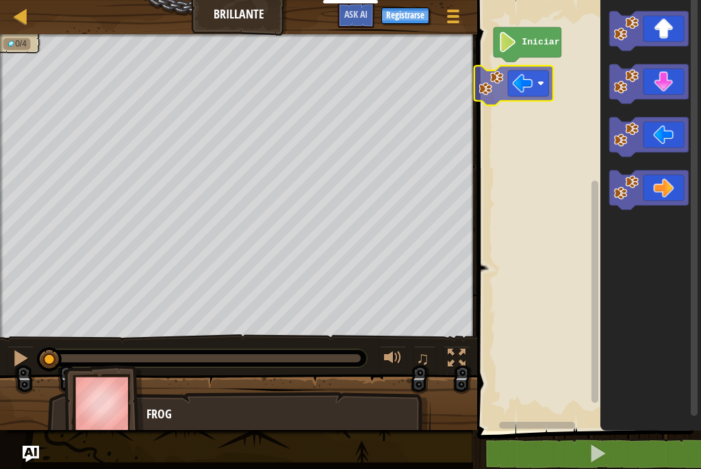
click at [530, 95] on div "Iniciar" at bounding box center [587, 212] width 228 height 438
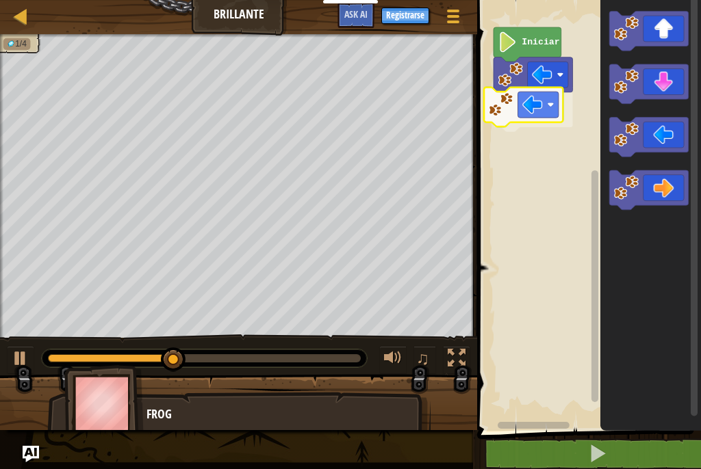
click at [517, 117] on div "Iniciar" at bounding box center [587, 212] width 228 height 438
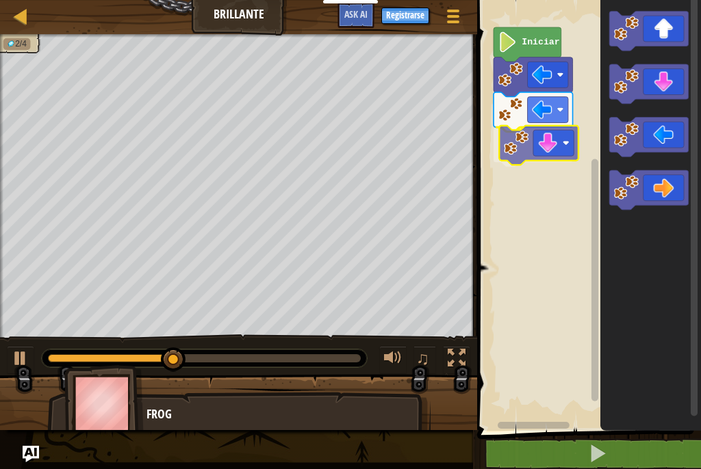
click at [508, 151] on div "Iniciar" at bounding box center [587, 212] width 228 height 438
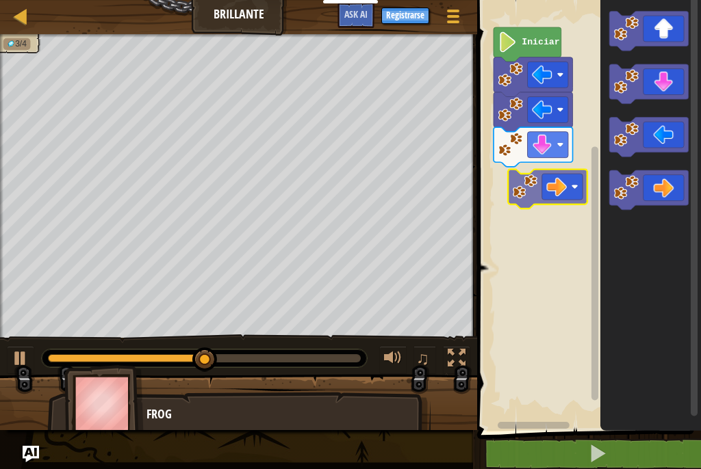
click at [536, 195] on div "Iniciar" at bounding box center [587, 212] width 228 height 438
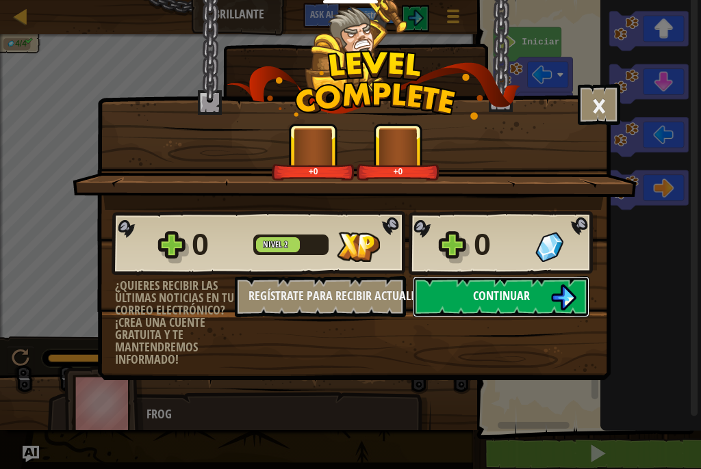
click at [536, 289] on button "Continuar" at bounding box center [501, 296] width 176 height 41
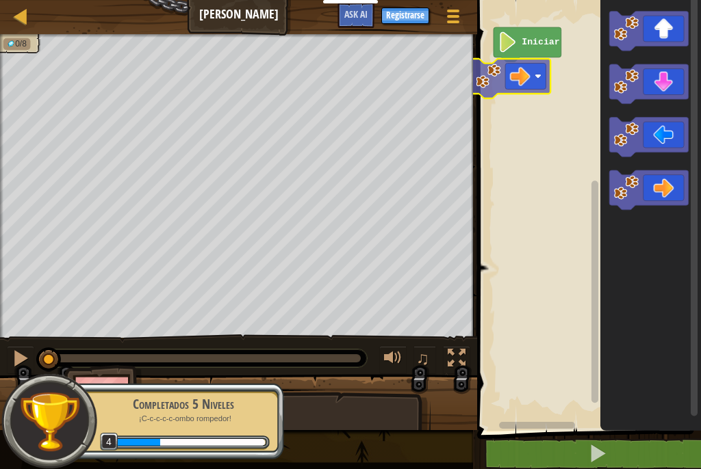
click at [525, 82] on div "Iniciar" at bounding box center [587, 212] width 228 height 438
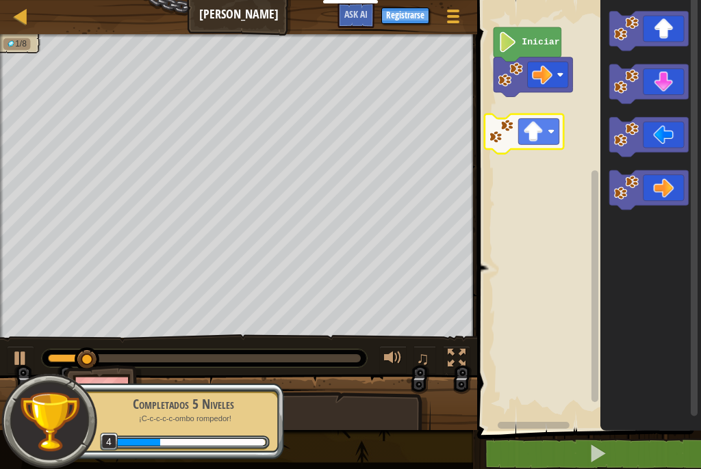
click at [518, 121] on div "Iniciar" at bounding box center [587, 212] width 228 height 438
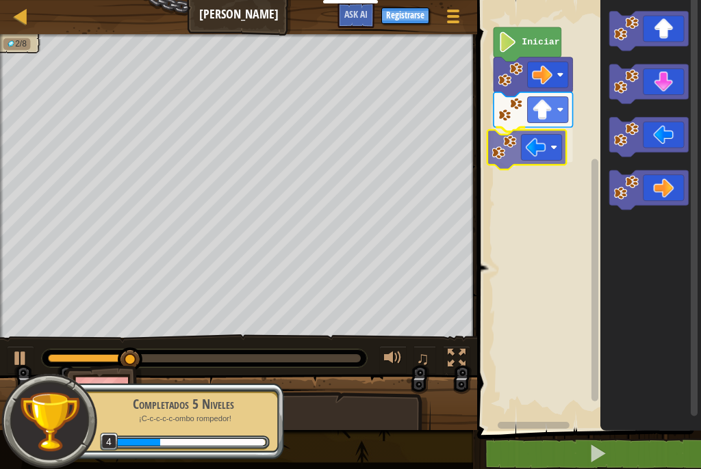
click at [531, 161] on div "Iniciar" at bounding box center [587, 212] width 228 height 438
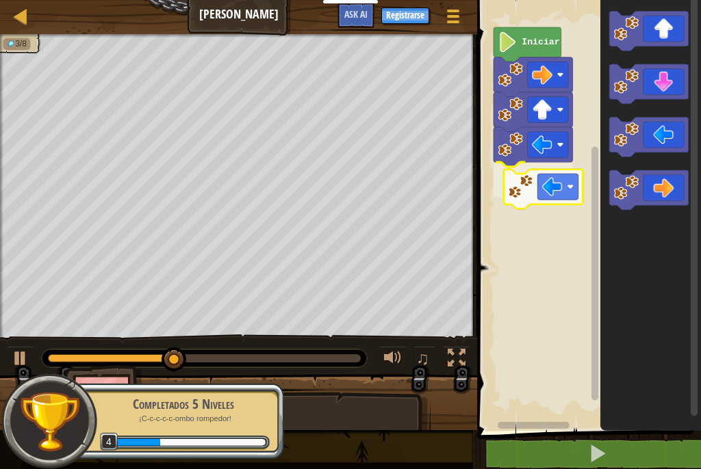
click at [527, 188] on div "Iniciar" at bounding box center [587, 212] width 228 height 438
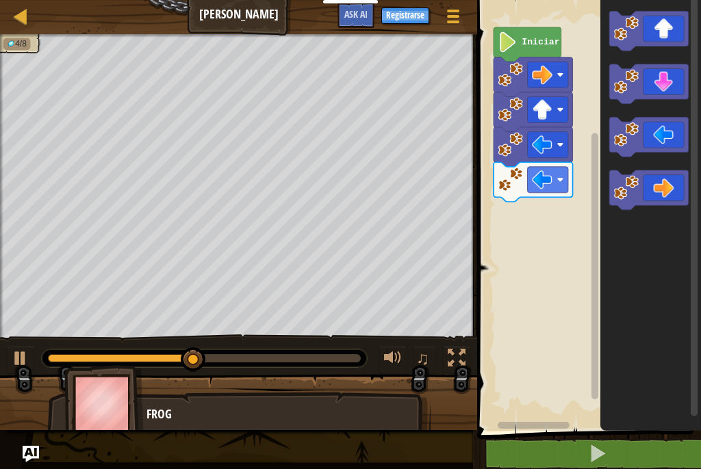
click at [535, 241] on div "Iniciar" at bounding box center [587, 212] width 228 height 438
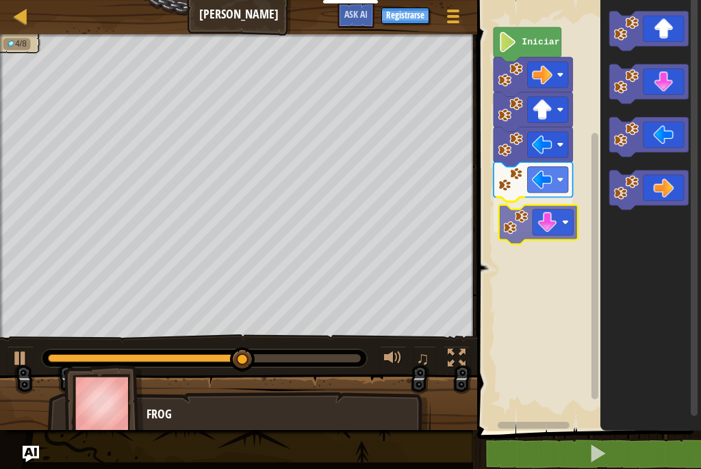
click at [514, 224] on div "Iniciar" at bounding box center [587, 212] width 228 height 438
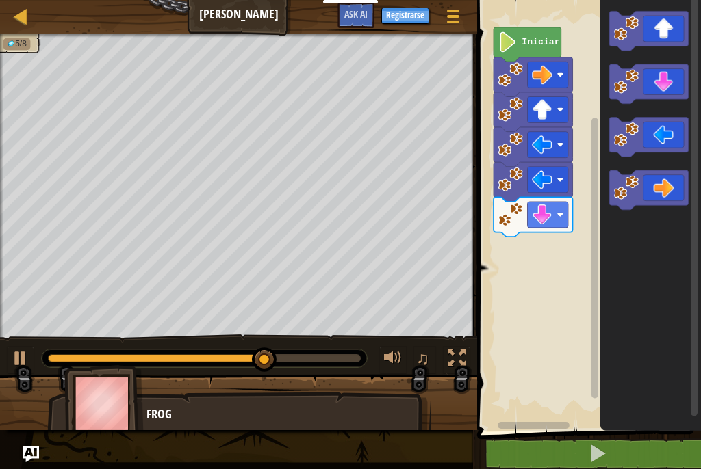
click at [563, 291] on div "Iniciar" at bounding box center [587, 212] width 228 height 438
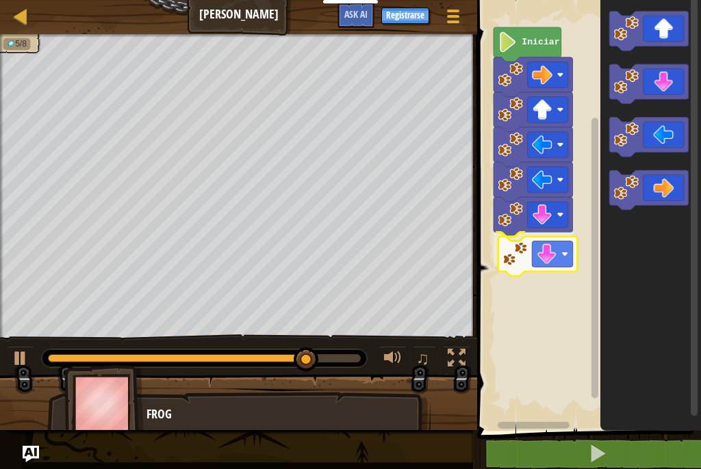
click at [555, 257] on div "Iniciar" at bounding box center [587, 212] width 228 height 438
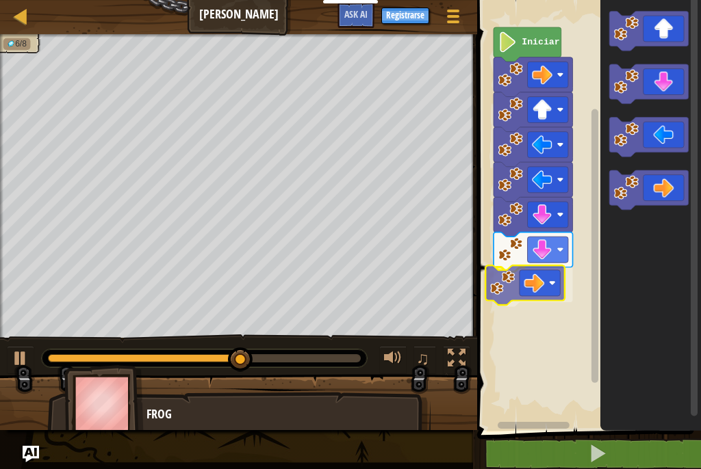
click at [523, 286] on div "Iniciar" at bounding box center [587, 212] width 228 height 438
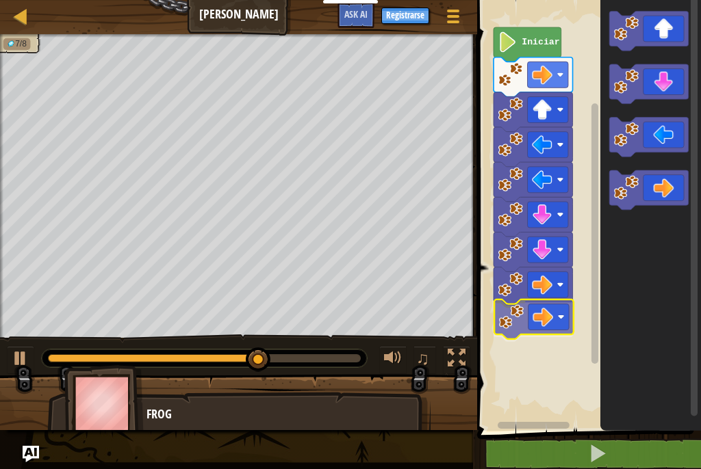
click at [512, 333] on div "Iniciar" at bounding box center [587, 212] width 228 height 438
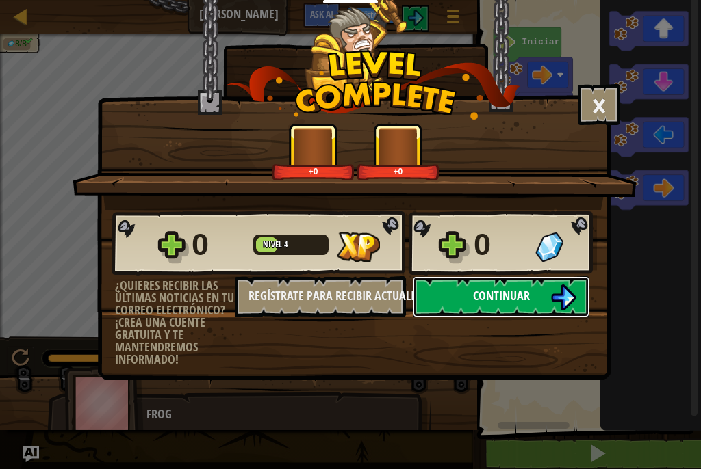
click at [490, 289] on span "Continuar" at bounding box center [501, 295] width 57 height 17
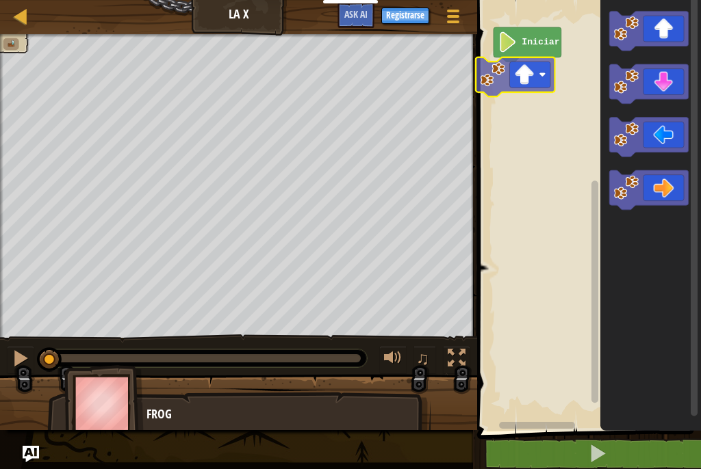
click at [530, 90] on div "Iniciar" at bounding box center [587, 212] width 228 height 438
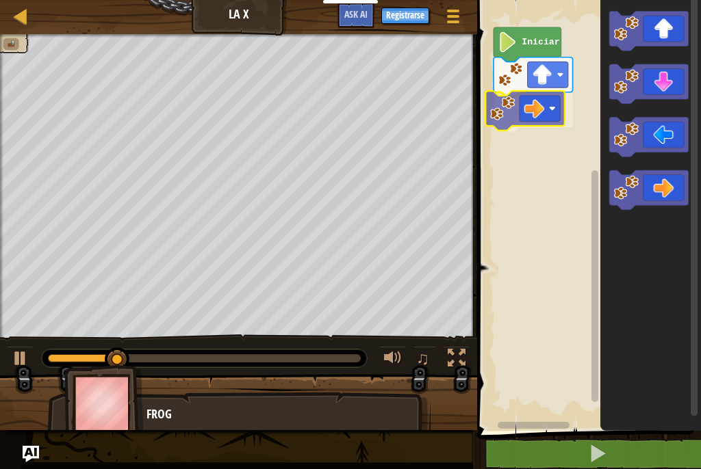
click at [525, 121] on div "Iniciar" at bounding box center [587, 212] width 228 height 438
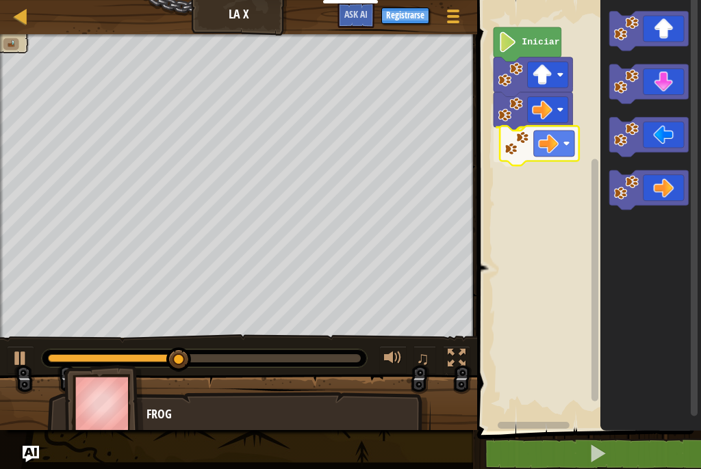
click at [530, 142] on div "Iniciar" at bounding box center [587, 212] width 228 height 438
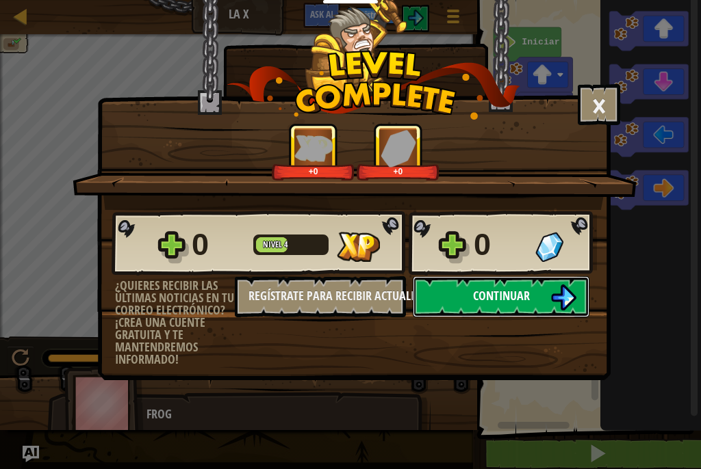
click at [488, 293] on span "Continuar" at bounding box center [501, 295] width 57 height 17
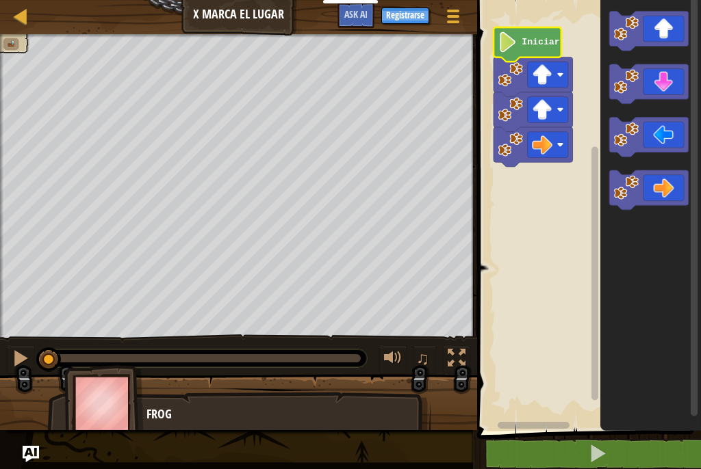
click at [538, 44] on text "Iniciar" at bounding box center [540, 42] width 38 height 10
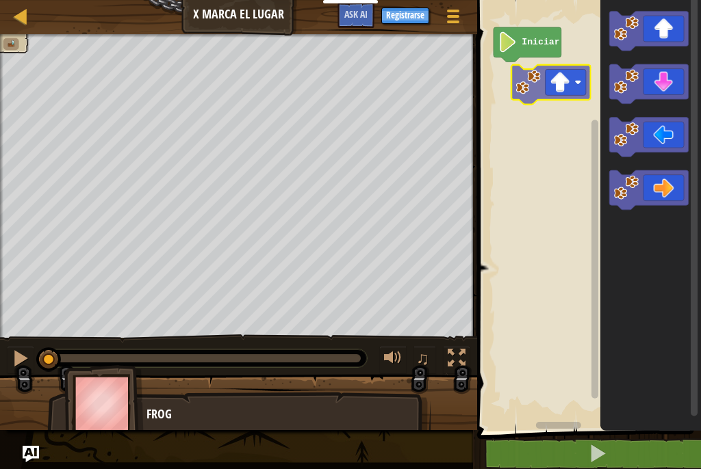
click at [516, 85] on div "Iniciar" at bounding box center [587, 212] width 228 height 438
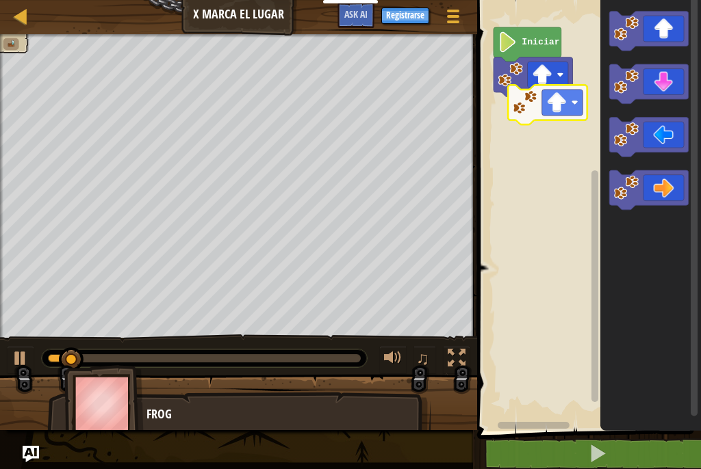
click at [531, 110] on div "Iniciar" at bounding box center [587, 212] width 228 height 438
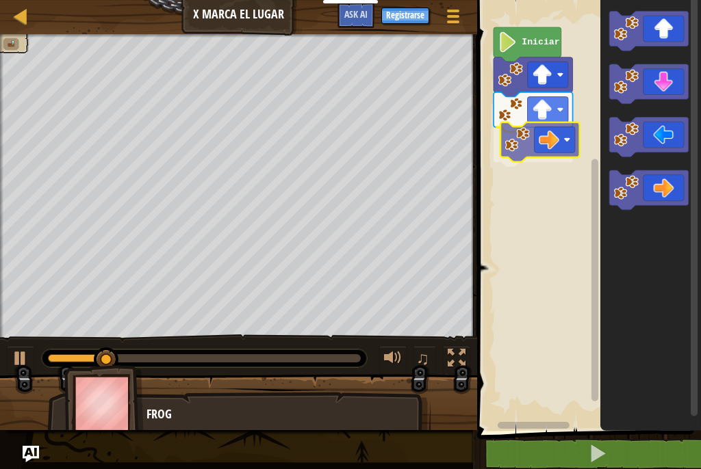
click at [509, 153] on div "Iniciar" at bounding box center [587, 212] width 228 height 438
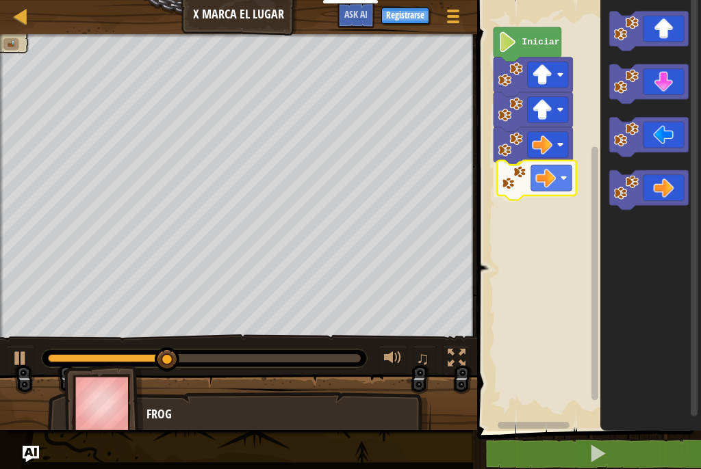
click at [513, 187] on div "Iniciar" at bounding box center [587, 212] width 228 height 438
click at [516, 215] on div "Iniciar" at bounding box center [587, 212] width 228 height 438
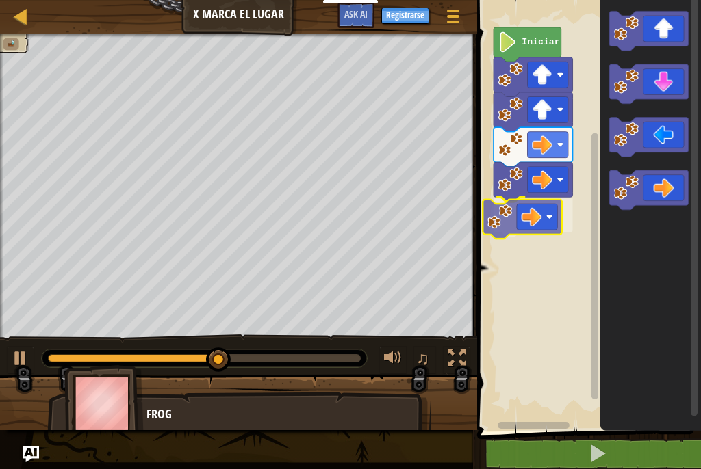
click at [521, 218] on div "Iniciar" at bounding box center [587, 212] width 228 height 438
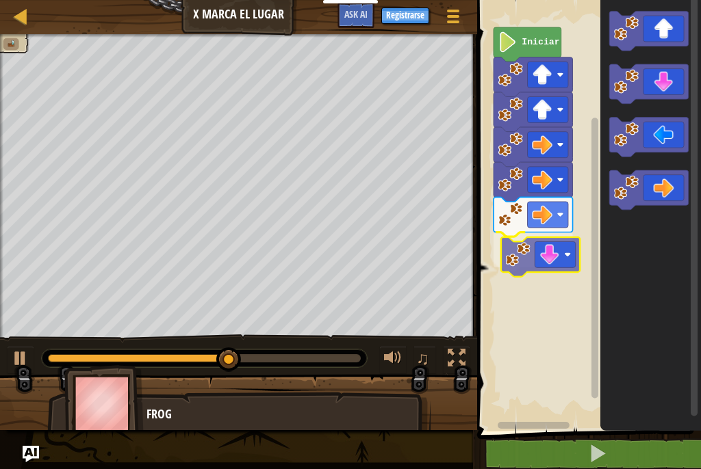
click at [541, 269] on div "Iniciar" at bounding box center [587, 212] width 228 height 438
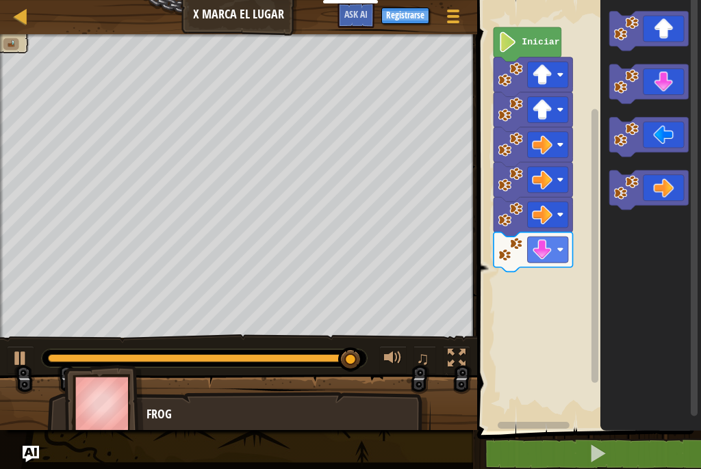
click at [527, 324] on div "Iniciar" at bounding box center [587, 212] width 228 height 438
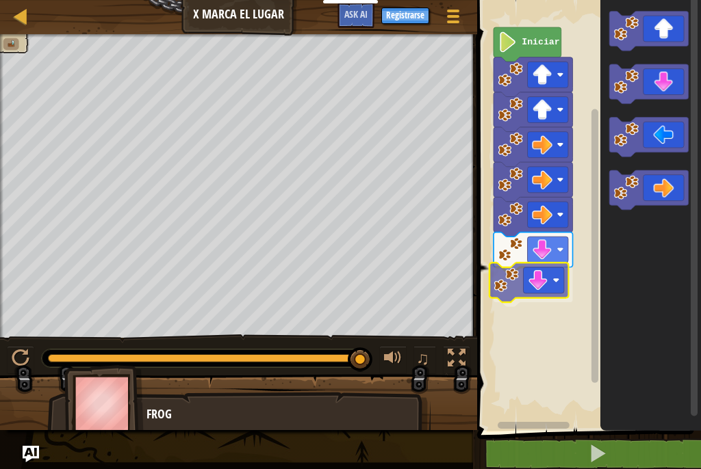
click at [522, 287] on div "Iniciar" at bounding box center [587, 212] width 228 height 438
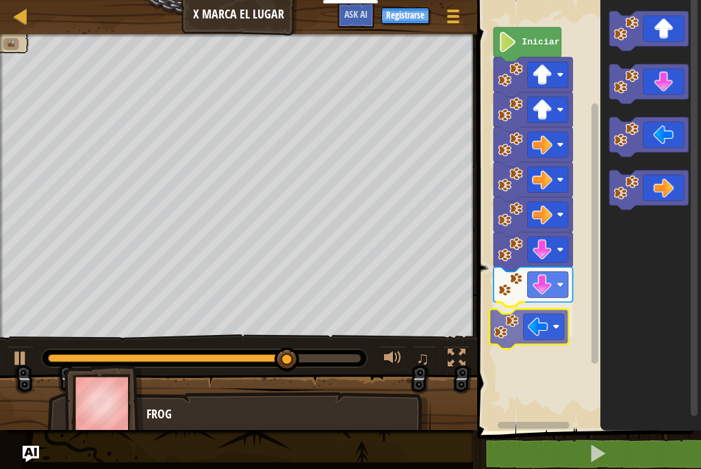
click at [534, 333] on div "Iniciar" at bounding box center [587, 212] width 228 height 438
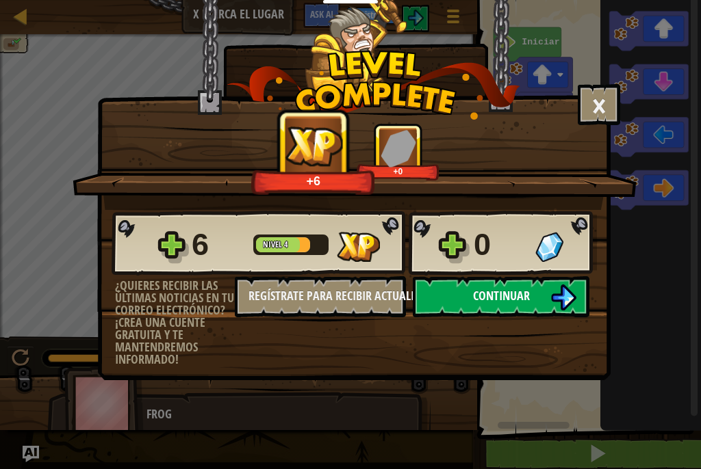
click at [568, 293] on img at bounding box center [563, 298] width 26 height 26
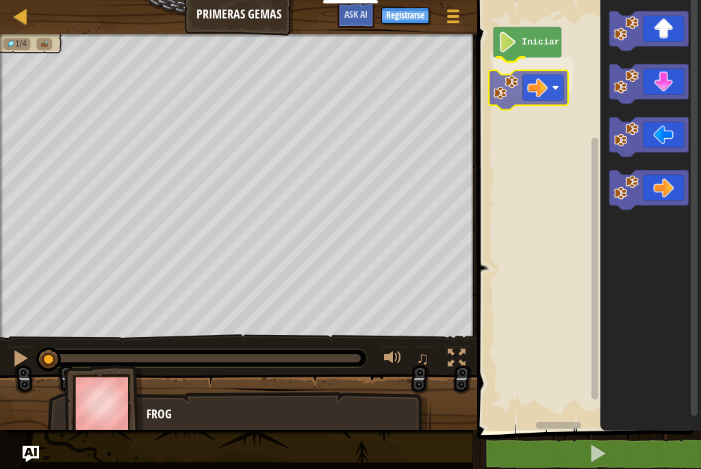
click at [539, 86] on div "Iniciar" at bounding box center [587, 212] width 228 height 438
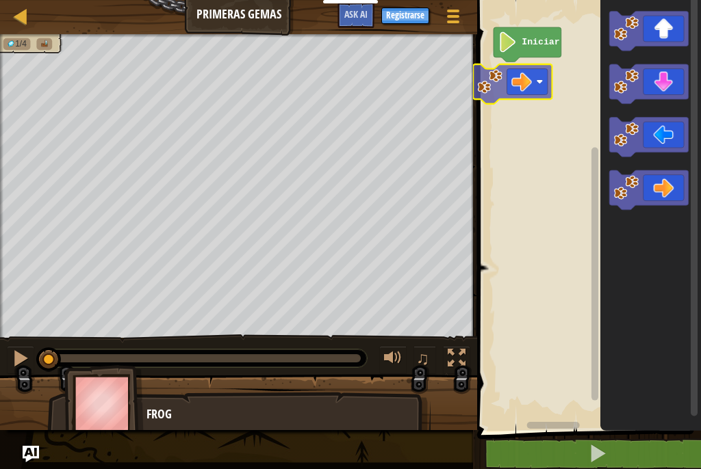
click at [514, 90] on div "Iniciar" at bounding box center [587, 212] width 228 height 438
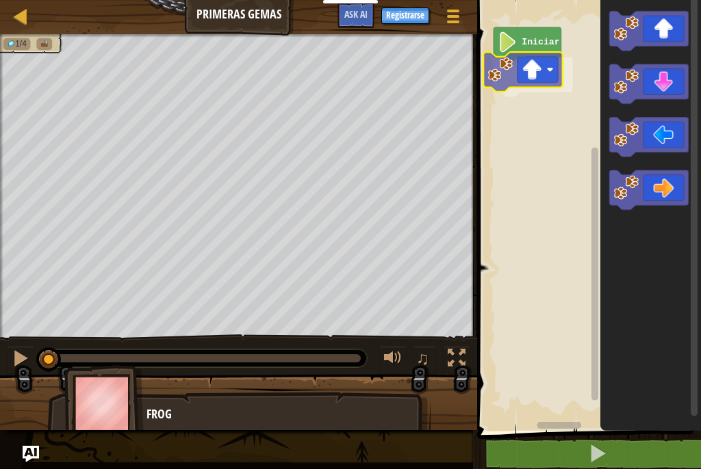
click at [501, 71] on div "Iniciar" at bounding box center [587, 212] width 228 height 438
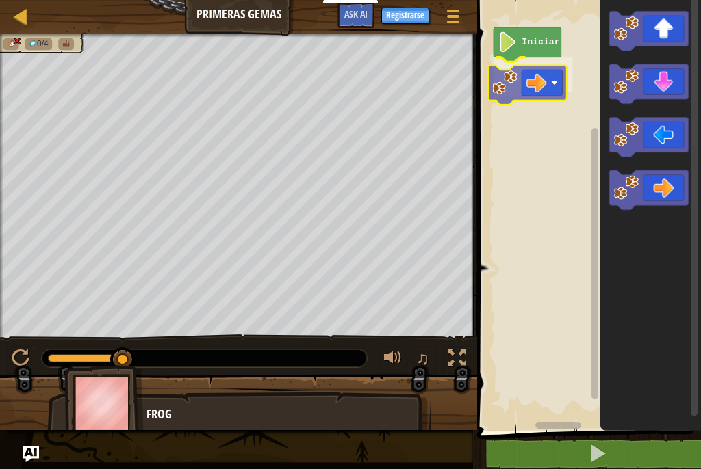
click at [518, 88] on div "Iniciar" at bounding box center [587, 212] width 228 height 438
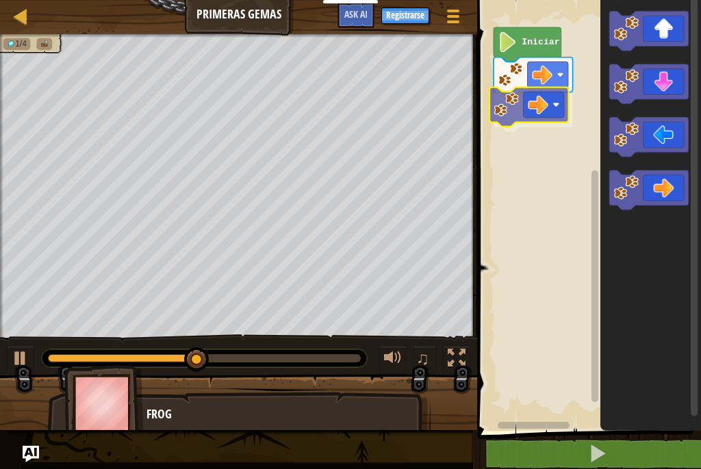
click at [523, 118] on div "Iniciar" at bounding box center [587, 212] width 228 height 438
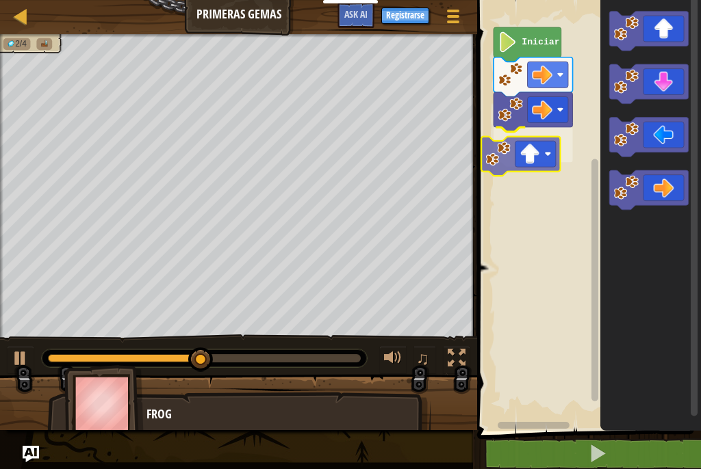
click at [521, 157] on div "Iniciar" at bounding box center [587, 212] width 228 height 438
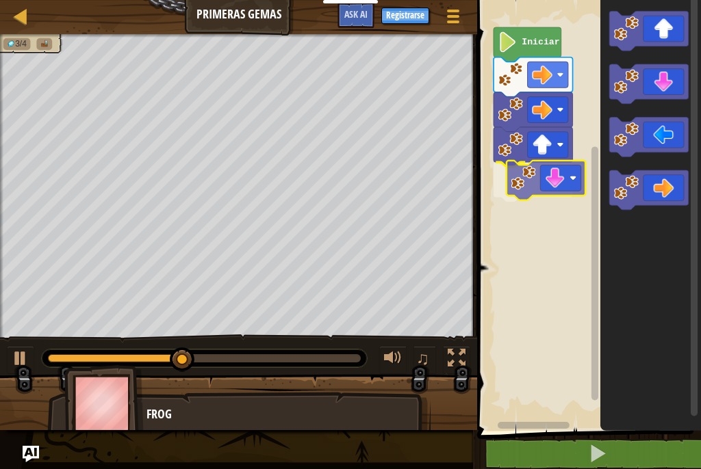
click at [547, 170] on div "Iniciar" at bounding box center [587, 212] width 228 height 438
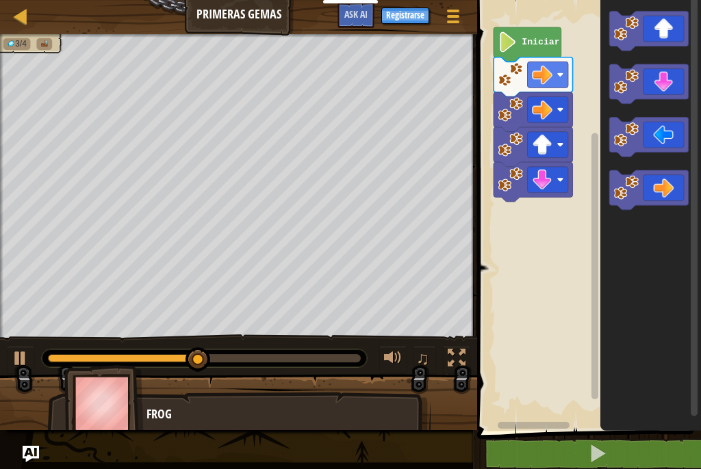
click at [539, 229] on div "Iniciar" at bounding box center [587, 212] width 228 height 438
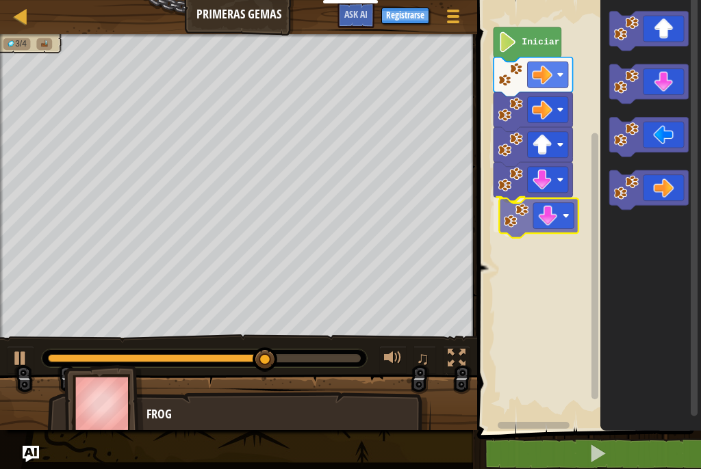
click at [514, 237] on div "Iniciar" at bounding box center [587, 212] width 228 height 438
